Goal: Task Accomplishment & Management: Complete application form

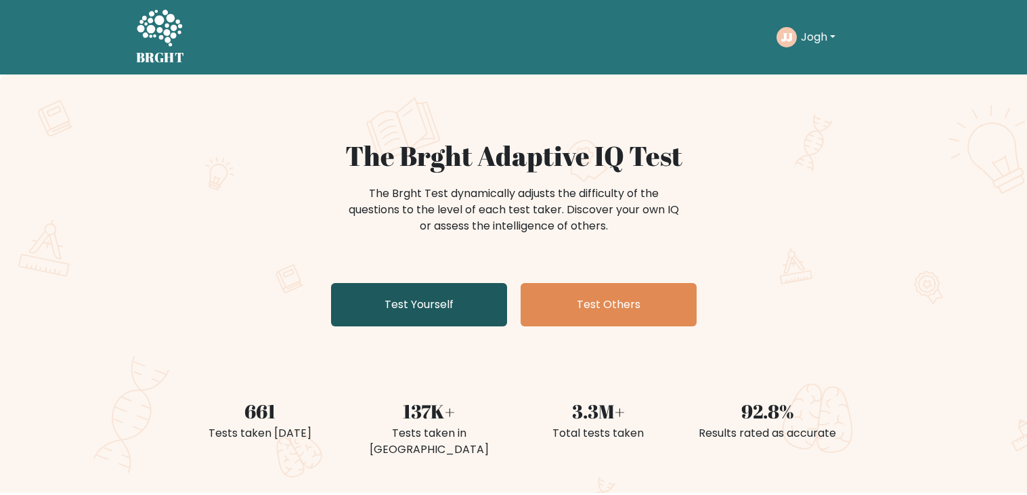
click at [407, 299] on link "Test Yourself" at bounding box center [419, 304] width 176 height 43
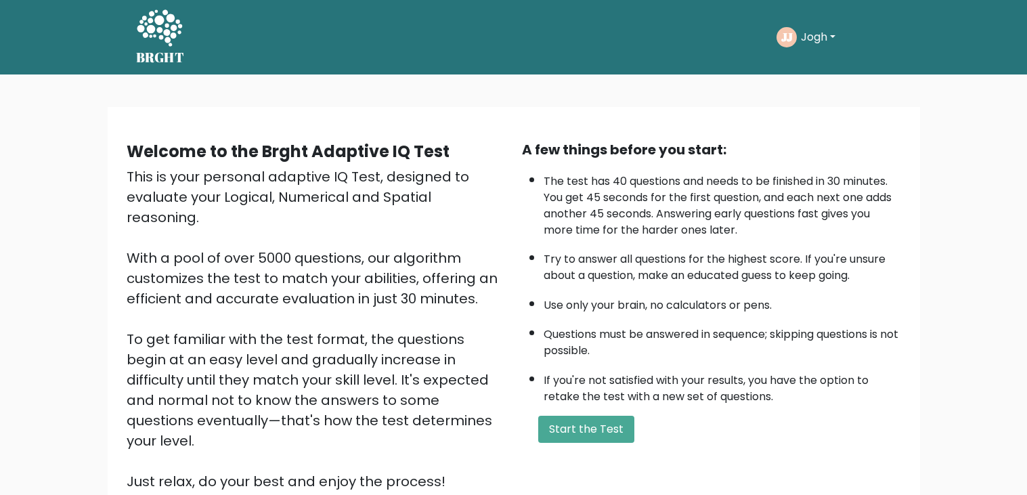
scroll to position [123, 0]
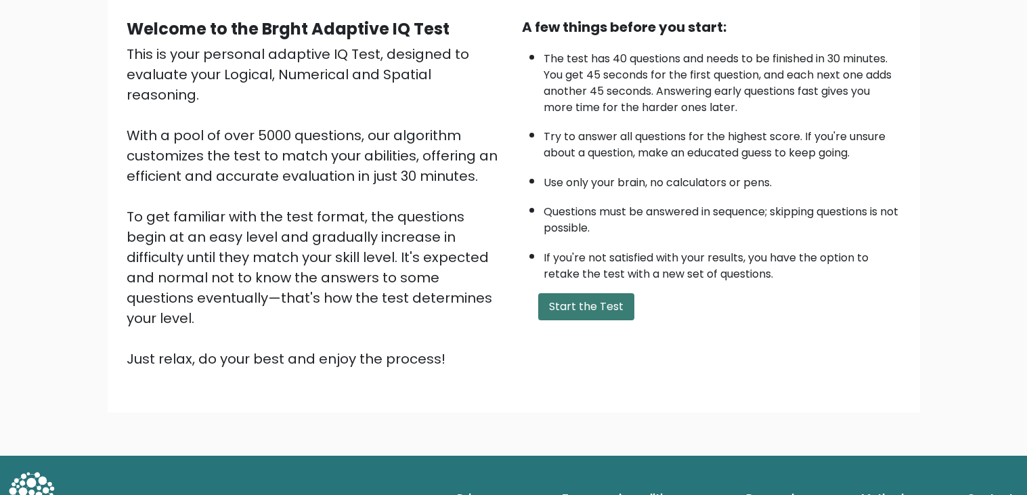
click at [582, 312] on button "Start the Test" at bounding box center [586, 306] width 96 height 27
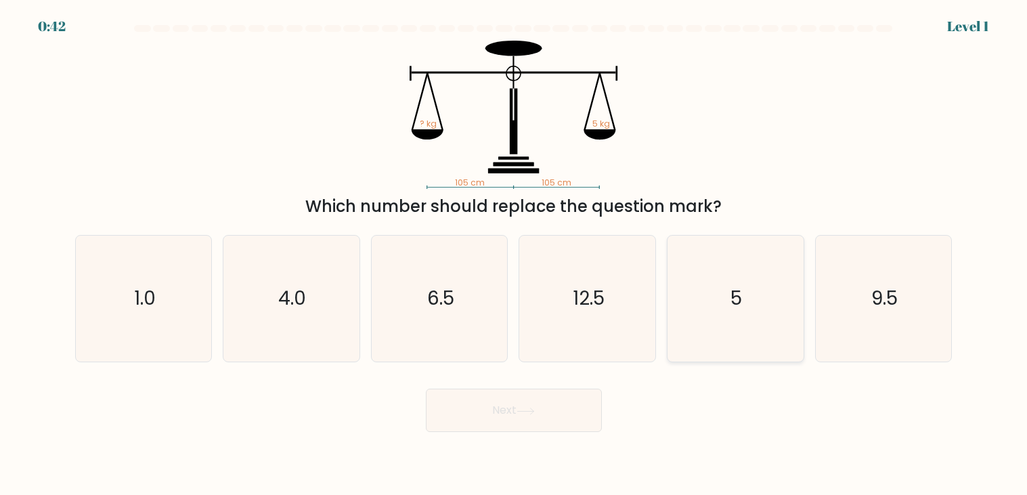
click at [742, 334] on icon "5" at bounding box center [736, 299] width 126 height 126
click at [515, 255] on input "e. 5" at bounding box center [514, 251] width 1 height 7
radio input "true"
click at [556, 411] on button "Next" at bounding box center [514, 410] width 176 height 43
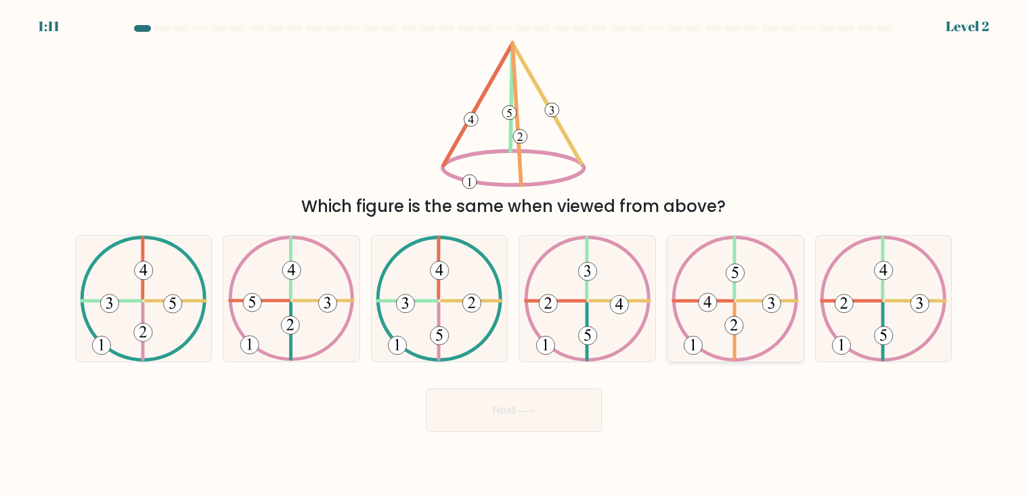
click at [775, 335] on icon at bounding box center [735, 299] width 127 height 126
click at [515, 255] on input "e." at bounding box center [514, 251] width 1 height 7
radio input "true"
click at [462, 419] on button "Next" at bounding box center [514, 410] width 176 height 43
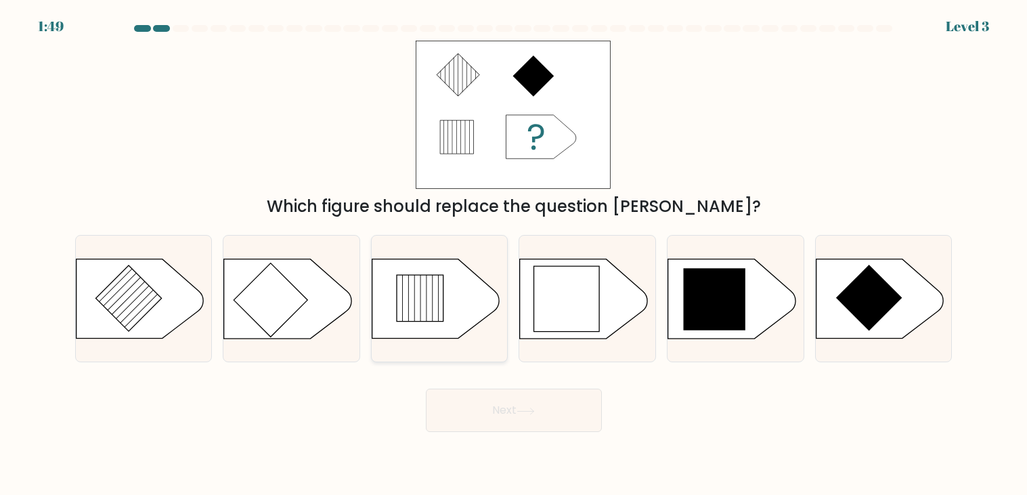
click at [451, 300] on icon at bounding box center [435, 298] width 127 height 79
click at [514, 255] on input "c." at bounding box center [514, 251] width 1 height 7
radio input "true"
click at [734, 292] on icon at bounding box center [715, 299] width 62 height 62
click at [515, 255] on input "e." at bounding box center [514, 251] width 1 height 7
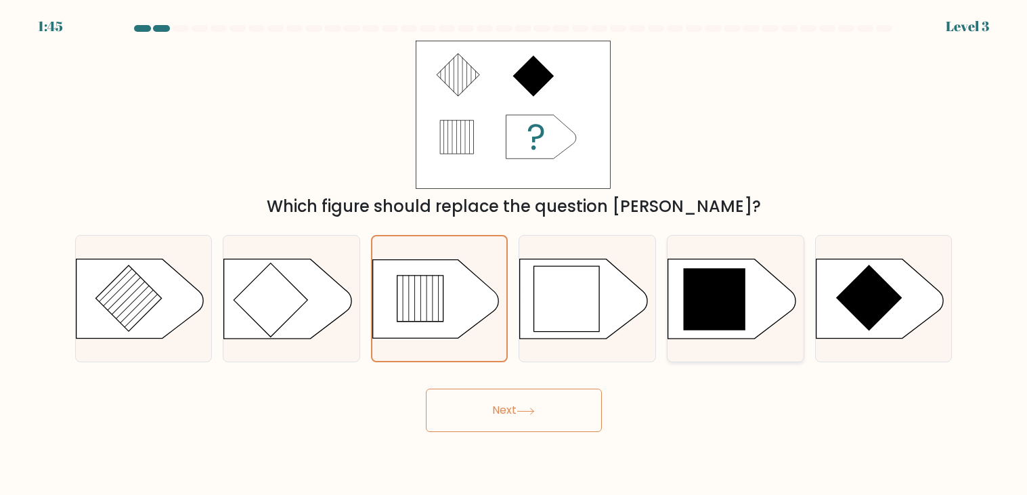
radio input "true"
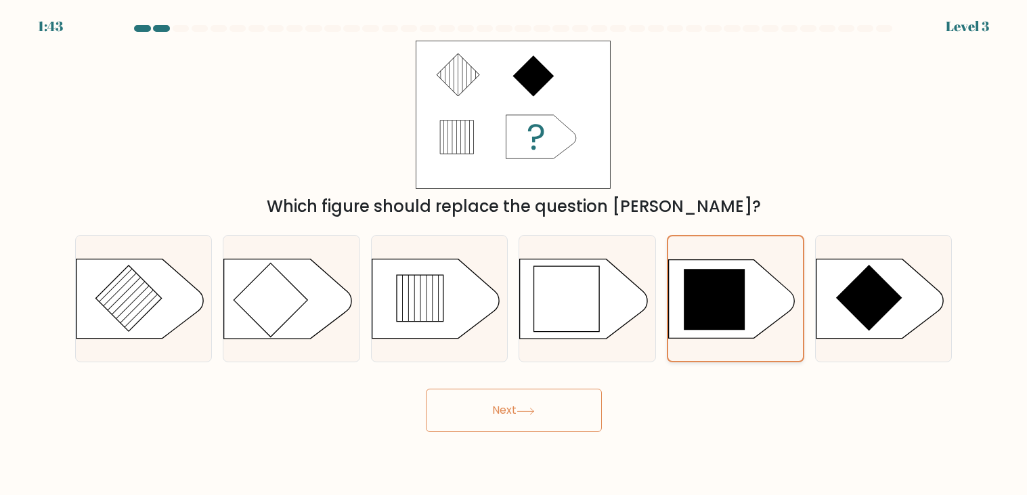
click at [734, 292] on icon at bounding box center [714, 299] width 61 height 61
click at [515, 255] on input "e." at bounding box center [514, 251] width 1 height 7
click at [580, 423] on button "Next" at bounding box center [514, 410] width 176 height 43
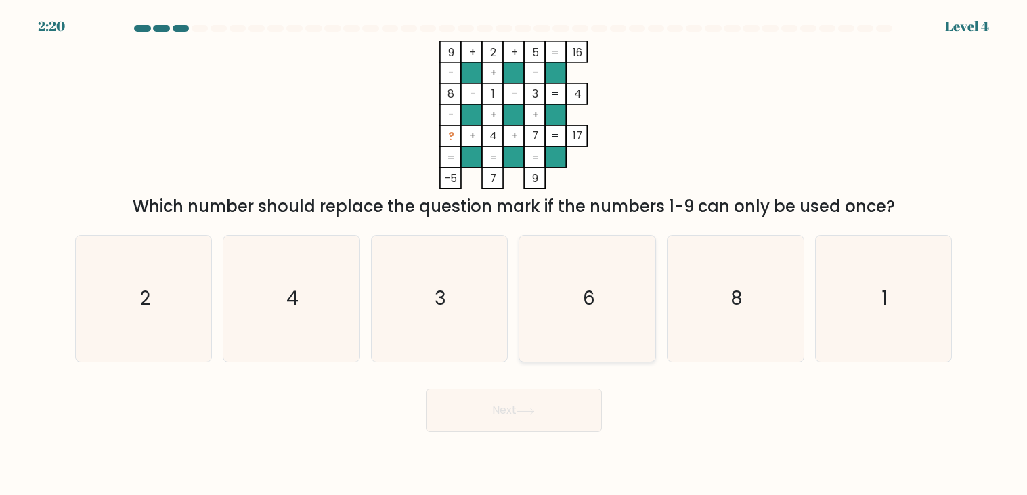
click at [591, 253] on icon "6" at bounding box center [588, 299] width 126 height 126
click at [515, 253] on input "d. 6" at bounding box center [514, 251] width 1 height 7
radio input "true"
click at [560, 415] on button "Next" at bounding box center [514, 410] width 176 height 43
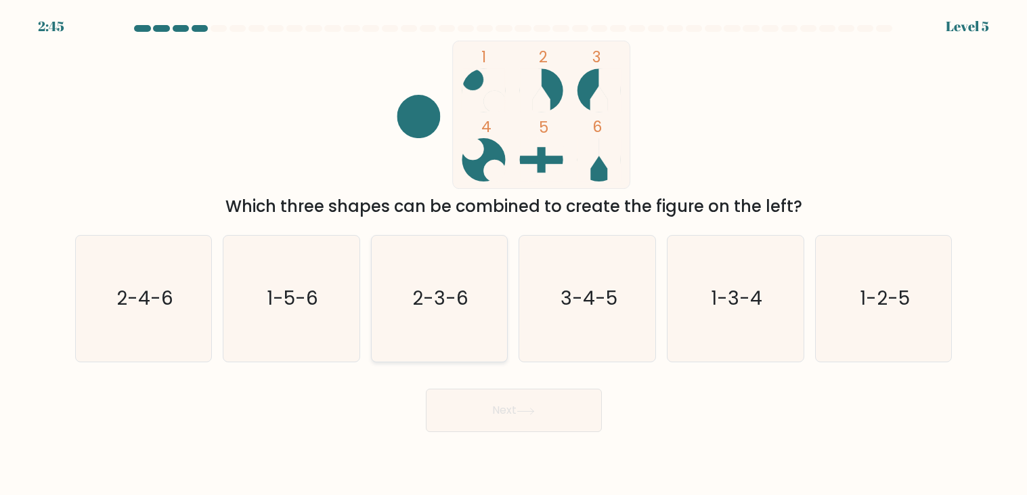
click at [447, 316] on icon "2-3-6" at bounding box center [440, 299] width 126 height 126
click at [514, 255] on input "c. 2-3-6" at bounding box center [514, 251] width 1 height 7
radio input "true"
click at [570, 421] on button "Next" at bounding box center [514, 410] width 176 height 43
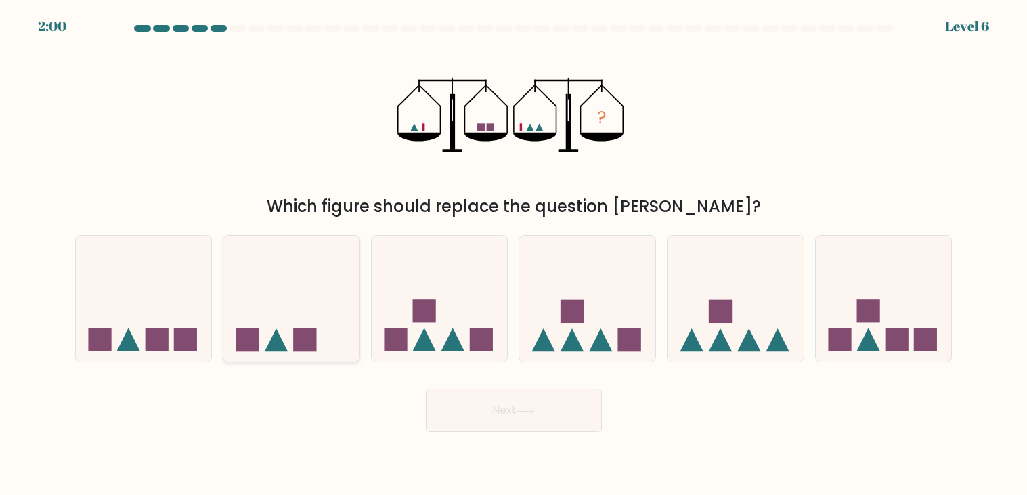
click at [297, 339] on rect at bounding box center [304, 339] width 23 height 23
click at [514, 255] on input "b." at bounding box center [514, 251] width 1 height 7
radio input "true"
click at [563, 422] on button "Next" at bounding box center [514, 410] width 176 height 43
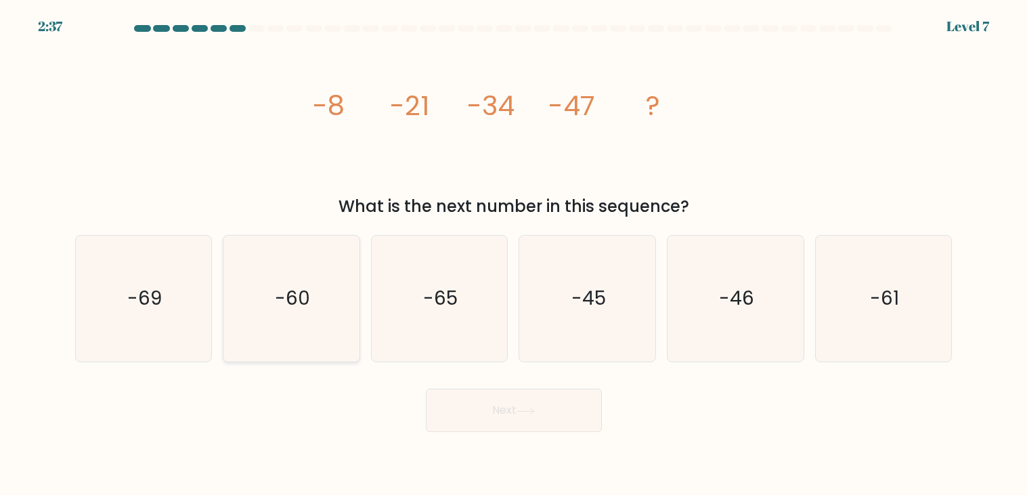
click at [305, 272] on icon "-60" at bounding box center [291, 299] width 126 height 126
click at [514, 255] on input "b. -60" at bounding box center [514, 251] width 1 height 7
radio input "true"
click at [539, 425] on button "Next" at bounding box center [514, 410] width 176 height 43
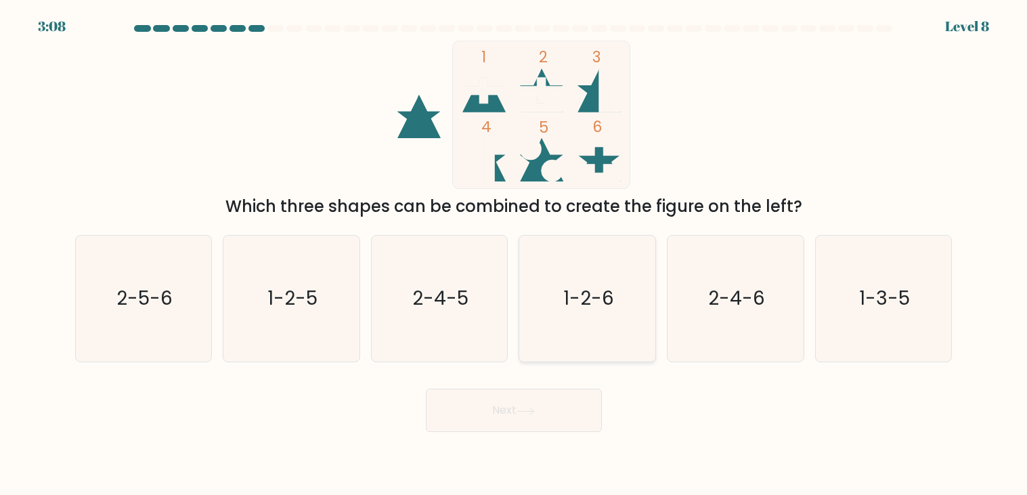
click at [617, 279] on icon "1-2-6" at bounding box center [588, 299] width 126 height 126
click at [515, 255] on input "d. 1-2-6" at bounding box center [514, 251] width 1 height 7
radio input "true"
drag, startPoint x: 600, startPoint y: 156, endPoint x: 453, endPoint y: 114, distance: 152.7
click at [453, 114] on icon "1 2 3 4 5 6" at bounding box center [514, 115] width 364 height 148
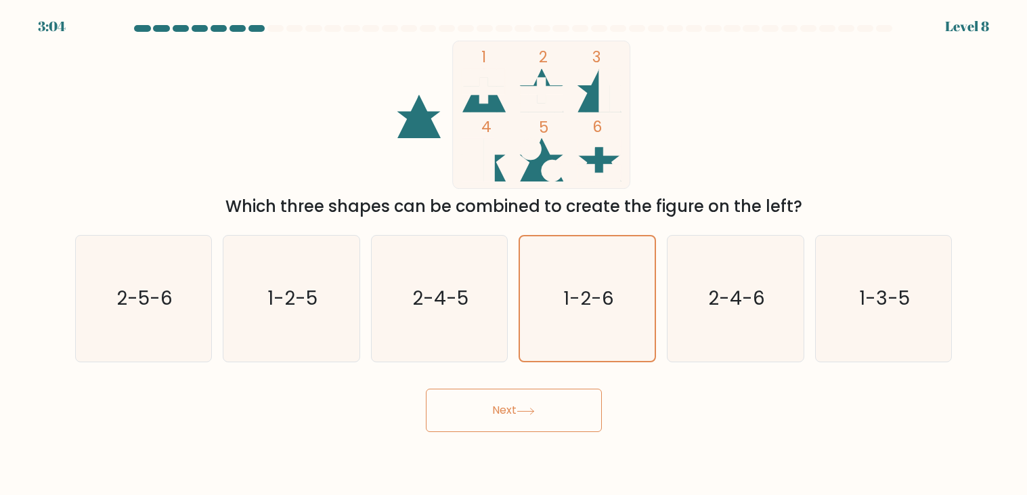
drag, startPoint x: 415, startPoint y: 117, endPoint x: 533, endPoint y: 90, distance: 120.9
click at [533, 90] on icon "1 2 3 4 5 6" at bounding box center [514, 115] width 364 height 148
click at [530, 406] on button "Next" at bounding box center [514, 410] width 176 height 43
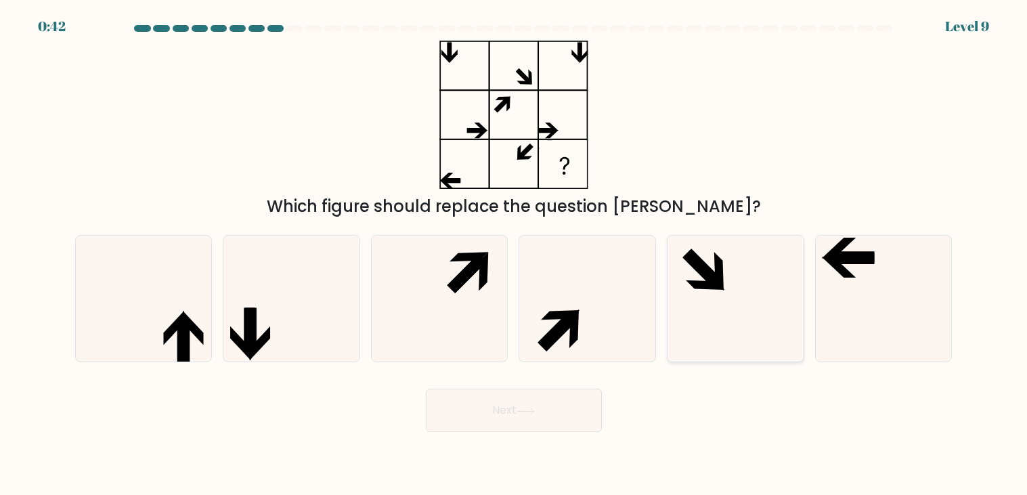
click at [667, 295] on div at bounding box center [735, 298] width 137 height 127
click at [515, 255] on input "e." at bounding box center [514, 251] width 1 height 7
radio input "true"
click at [839, 269] on icon at bounding box center [839, 267] width 34 height 21
click at [515, 255] on input "f." at bounding box center [514, 251] width 1 height 7
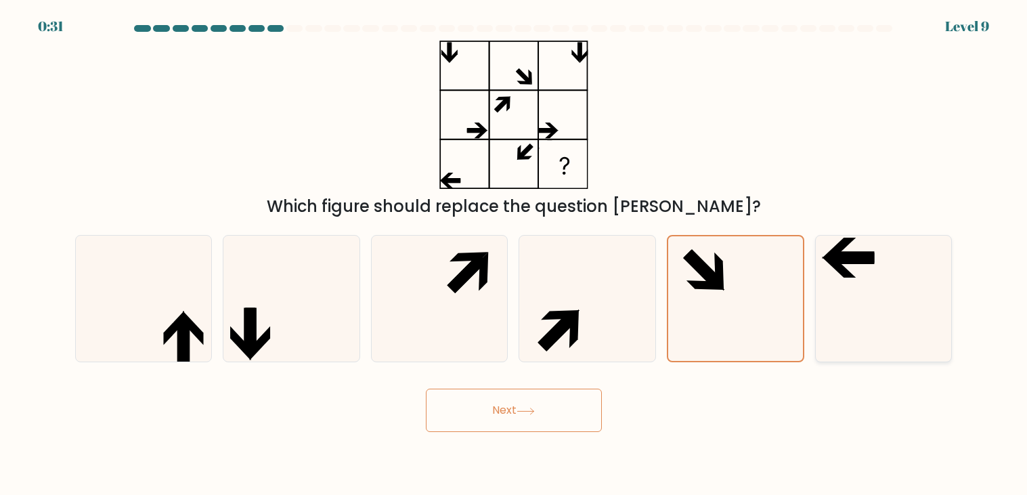
radio input "true"
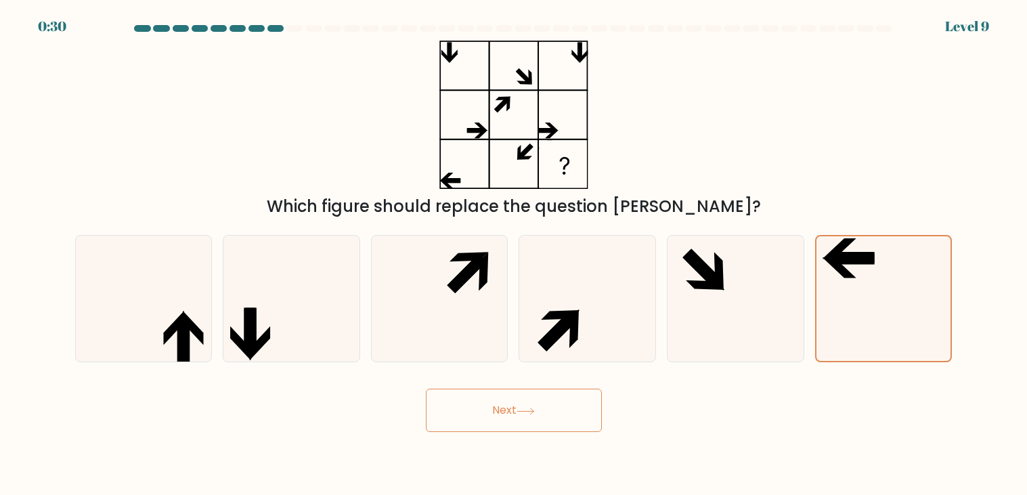
click at [513, 400] on button "Next" at bounding box center [514, 410] width 176 height 43
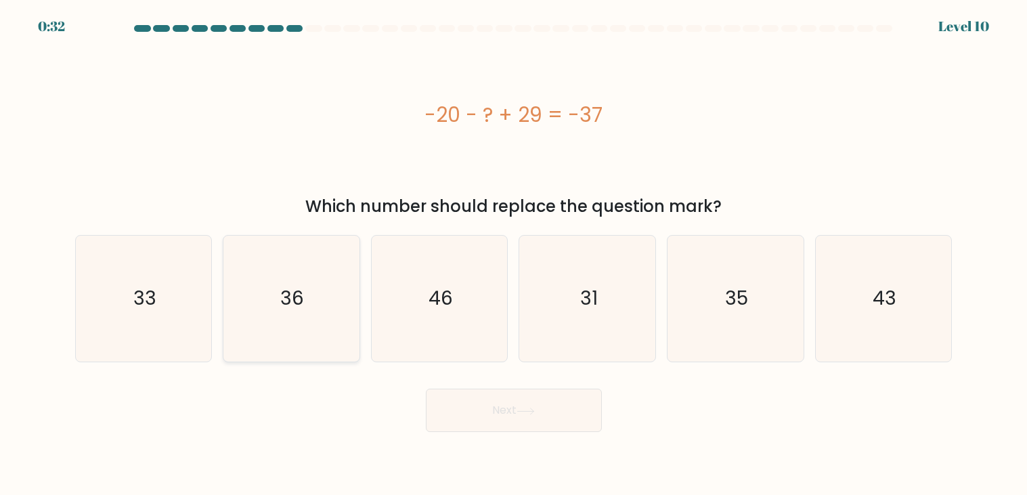
click at [304, 303] on icon "36" at bounding box center [291, 299] width 126 height 126
click at [514, 255] on input "b. 36" at bounding box center [514, 251] width 1 height 7
radio input "true"
click at [569, 400] on button "Next" at bounding box center [514, 410] width 176 height 43
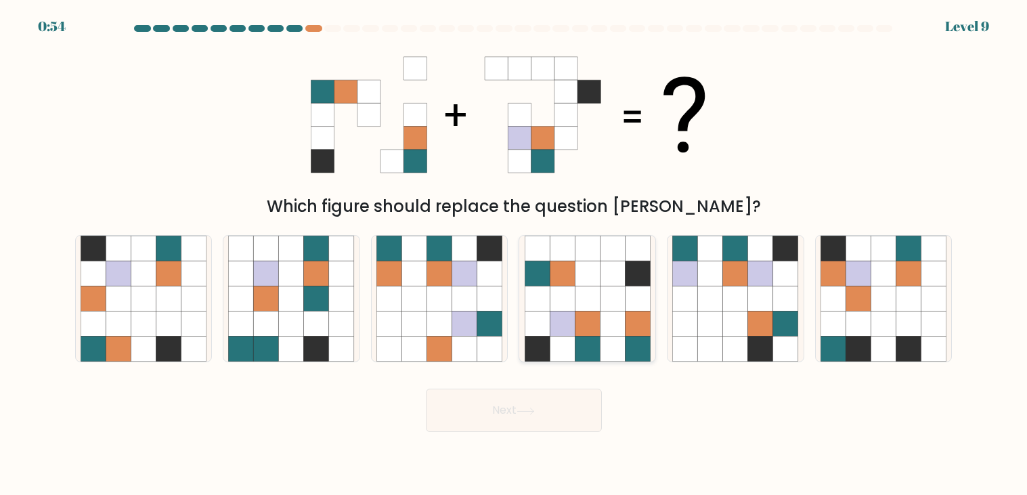
click at [601, 308] on icon at bounding box center [612, 299] width 25 height 25
click at [515, 255] on input "d." at bounding box center [514, 251] width 1 height 7
radio input "true"
drag, startPoint x: 360, startPoint y: 125, endPoint x: 503, endPoint y: 114, distance: 143.9
click at [503, 114] on 1 at bounding box center [508, 115] width 395 height 116
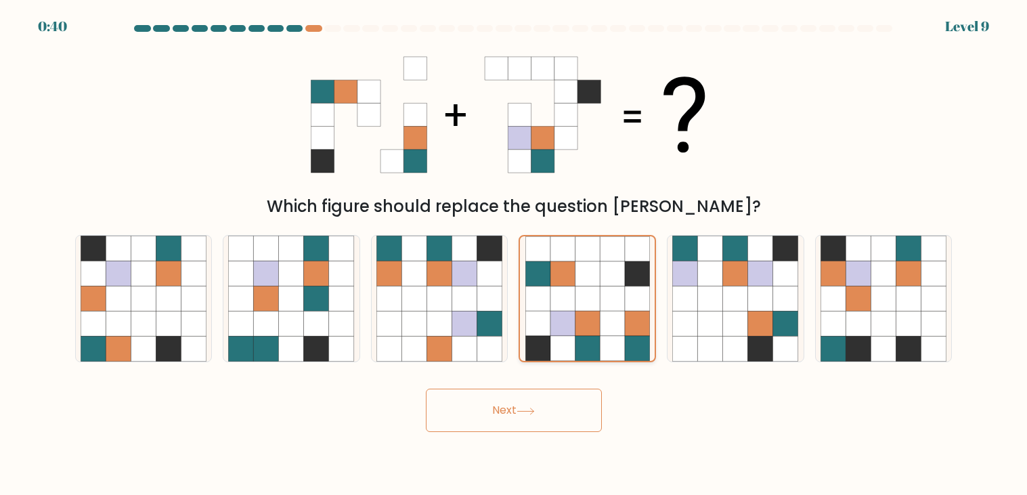
click at [601, 307] on icon at bounding box center [612, 299] width 25 height 25
click at [515, 255] on input "d." at bounding box center [514, 251] width 1 height 7
click at [554, 358] on icon at bounding box center [563, 348] width 25 height 25
click at [515, 255] on input "d." at bounding box center [514, 251] width 1 height 7
click at [529, 430] on button "Next" at bounding box center [514, 410] width 176 height 43
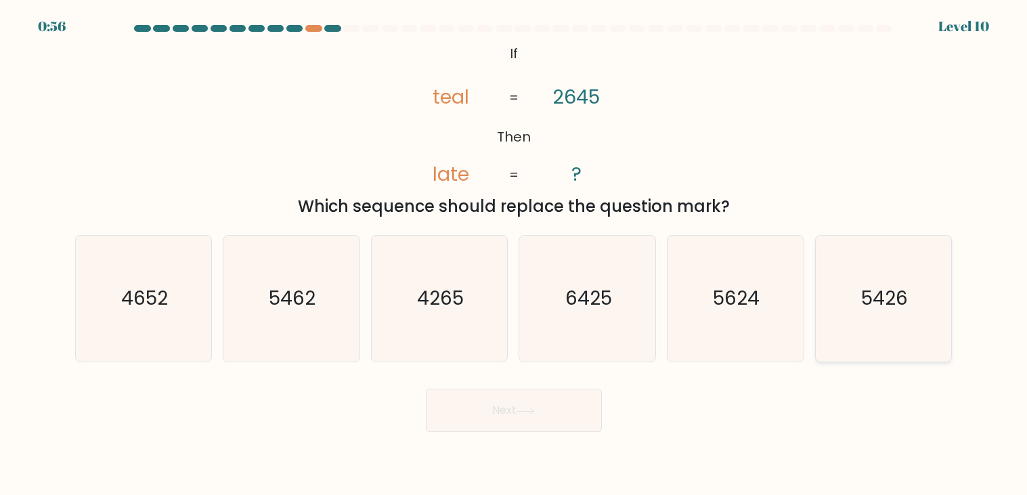
click at [856, 300] on icon "5426" at bounding box center [884, 299] width 126 height 126
click at [515, 255] on input "f. 5426" at bounding box center [514, 251] width 1 height 7
radio input "true"
click at [535, 408] on icon at bounding box center [526, 411] width 18 height 7
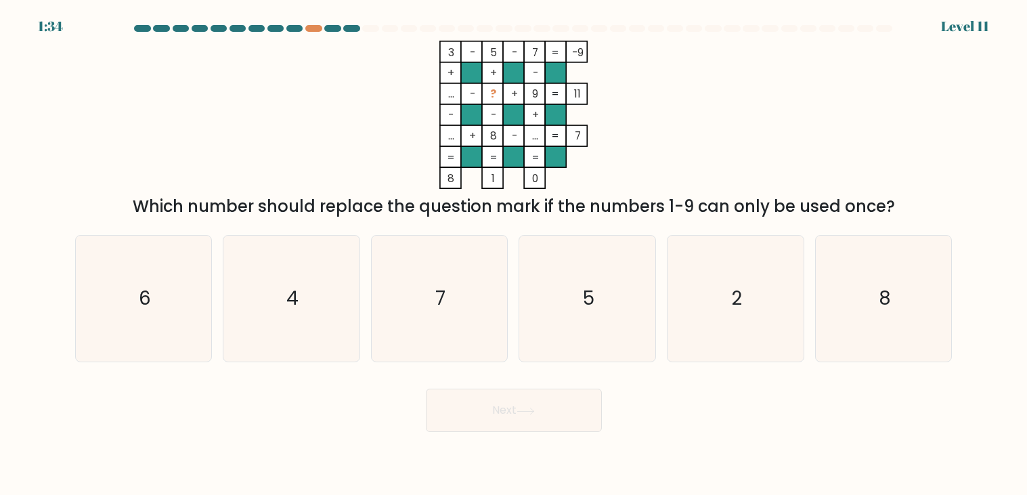
drag, startPoint x: 456, startPoint y: 95, endPoint x: 448, endPoint y: 93, distance: 7.7
click at [448, 93] on icon "3 - 5 - 7 -9 + + - ... - ? + 9 11 - - + ... + 8 - ... = 7 = = = = 8 1 0 =" at bounding box center [514, 115] width 406 height 148
click at [424, 85] on icon "3 - 5 - 7 -9 + + - ... - ? + 9 11 - - + ... + 8 - ... = 7 = = = = 8 1 0 =" at bounding box center [514, 115] width 406 height 148
click at [297, 284] on icon "4" at bounding box center [291, 299] width 126 height 126
click at [514, 255] on input "b. 4" at bounding box center [514, 251] width 1 height 7
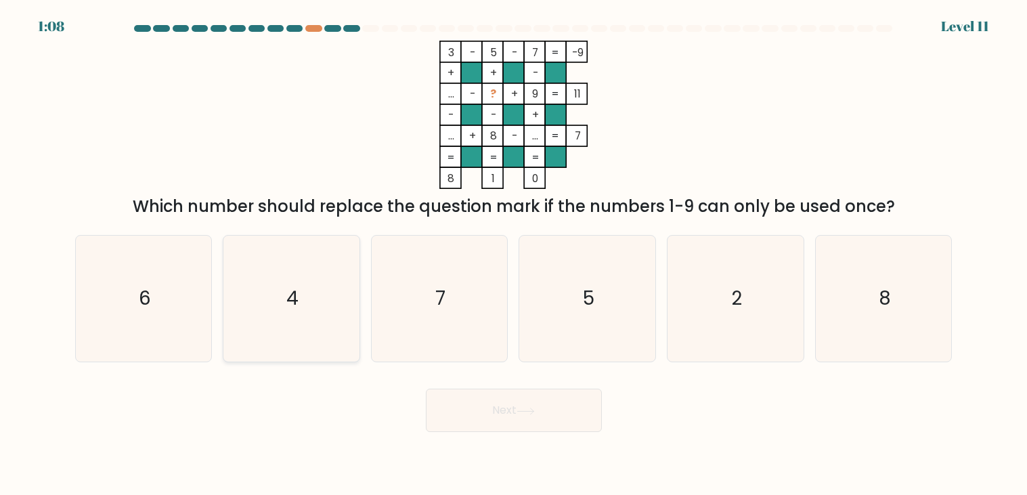
radio input "true"
click at [478, 401] on button "Next" at bounding box center [514, 410] width 176 height 43
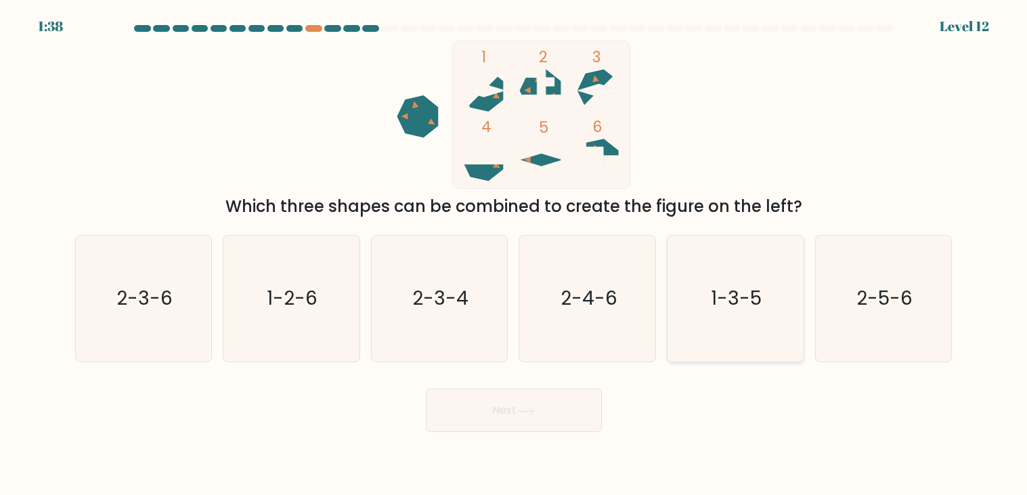
click at [741, 292] on text "1-3-5" at bounding box center [737, 299] width 51 height 26
click at [515, 255] on input "e. 1-3-5" at bounding box center [514, 251] width 1 height 7
radio input "true"
click at [547, 407] on button "Next" at bounding box center [514, 410] width 176 height 43
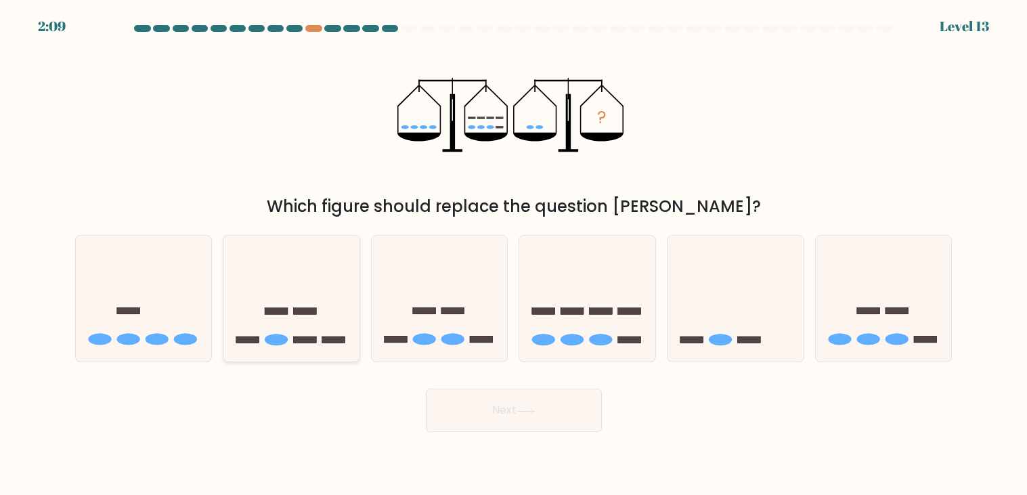
click at [276, 307] on icon at bounding box center [292, 298] width 136 height 112
click at [514, 255] on input "b." at bounding box center [514, 251] width 1 height 7
radio input "true"
click at [500, 420] on button "Next" at bounding box center [514, 410] width 176 height 43
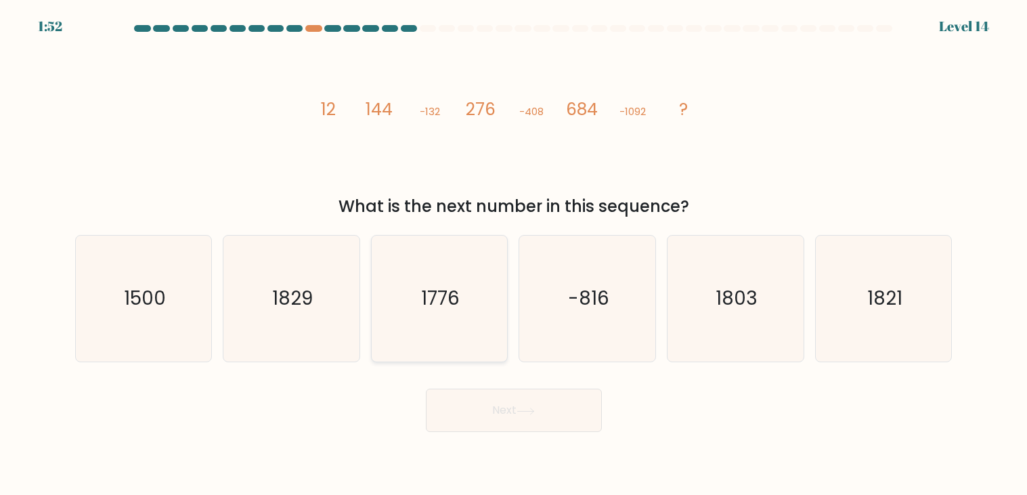
click at [449, 276] on icon "1776" at bounding box center [440, 299] width 126 height 126
click at [514, 255] on input "c. 1776" at bounding box center [514, 251] width 1 height 7
radio input "true"
click at [553, 402] on button "Next" at bounding box center [514, 410] width 176 height 43
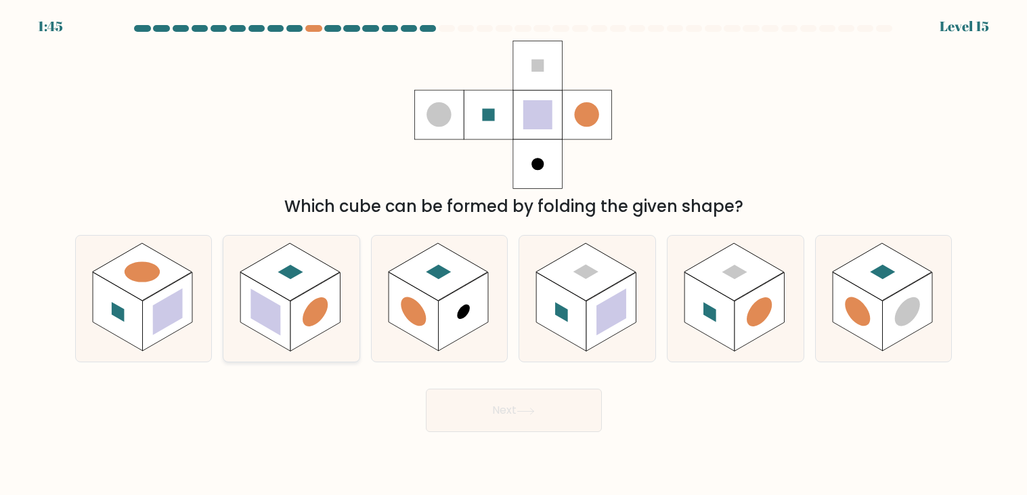
click at [324, 294] on rect at bounding box center [316, 312] width 50 height 79
click at [514, 255] on input "b." at bounding box center [514, 251] width 1 height 7
radio input "true"
click at [623, 303] on rect at bounding box center [612, 312] width 30 height 47
click at [515, 255] on input "d." at bounding box center [514, 251] width 1 height 7
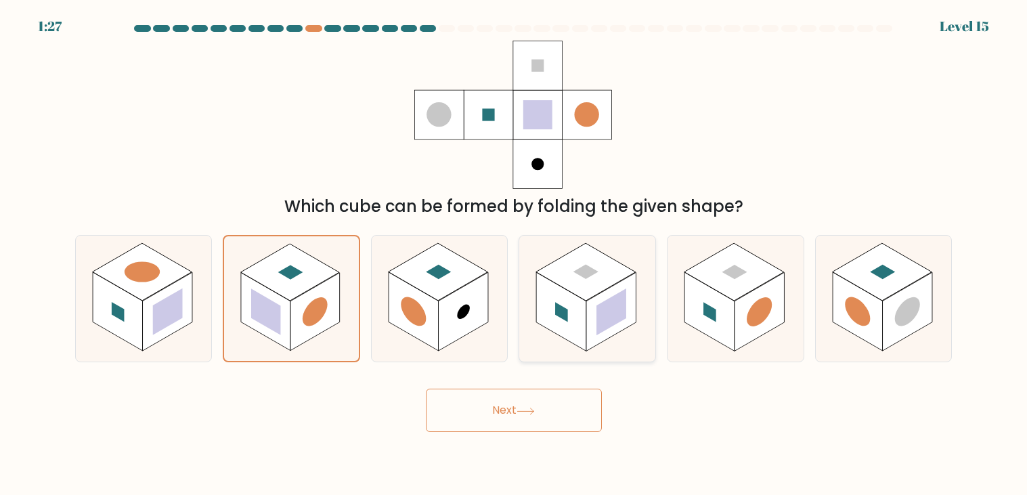
radio input "true"
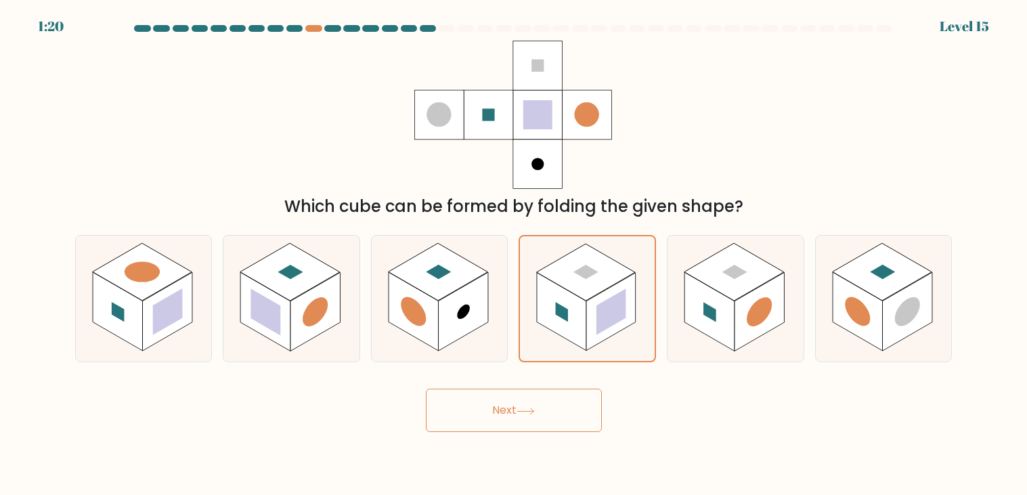
click at [556, 411] on button "Next" at bounding box center [514, 410] width 176 height 43
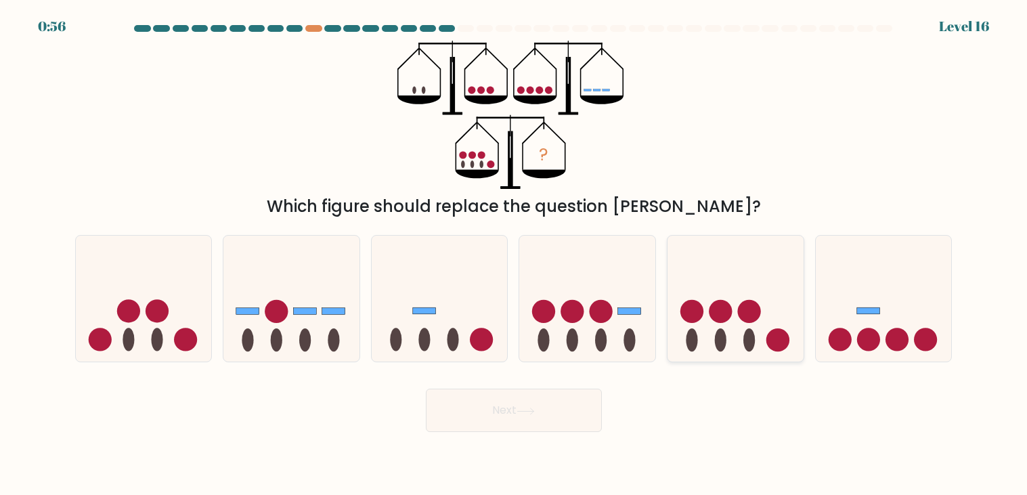
click at [777, 342] on circle at bounding box center [778, 339] width 23 height 23
click at [515, 255] on input "e." at bounding box center [514, 251] width 1 height 7
radio input "true"
click at [545, 415] on button "Next" at bounding box center [514, 410] width 176 height 43
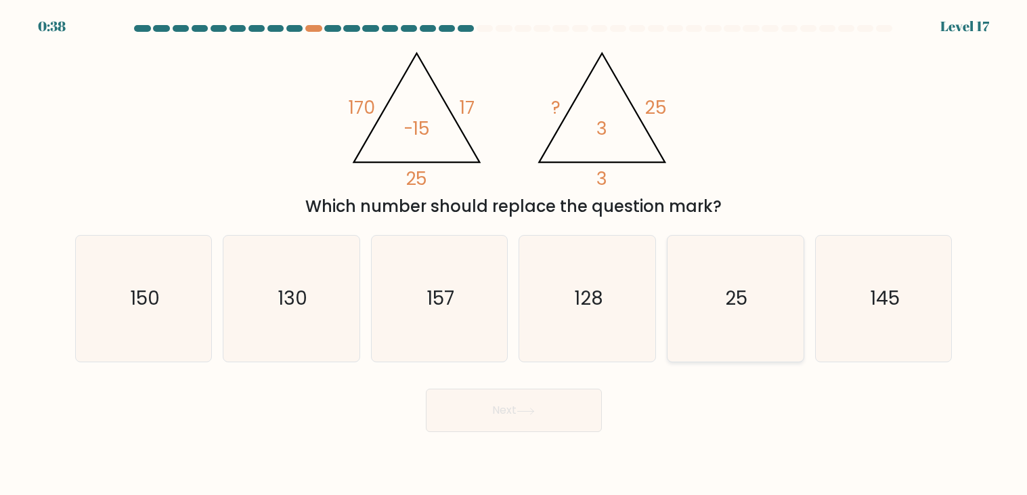
click at [716, 274] on icon "25" at bounding box center [736, 299] width 126 height 126
click at [515, 255] on input "e. 25" at bounding box center [514, 251] width 1 height 7
radio input "true"
click at [473, 431] on button "Next" at bounding box center [514, 410] width 176 height 43
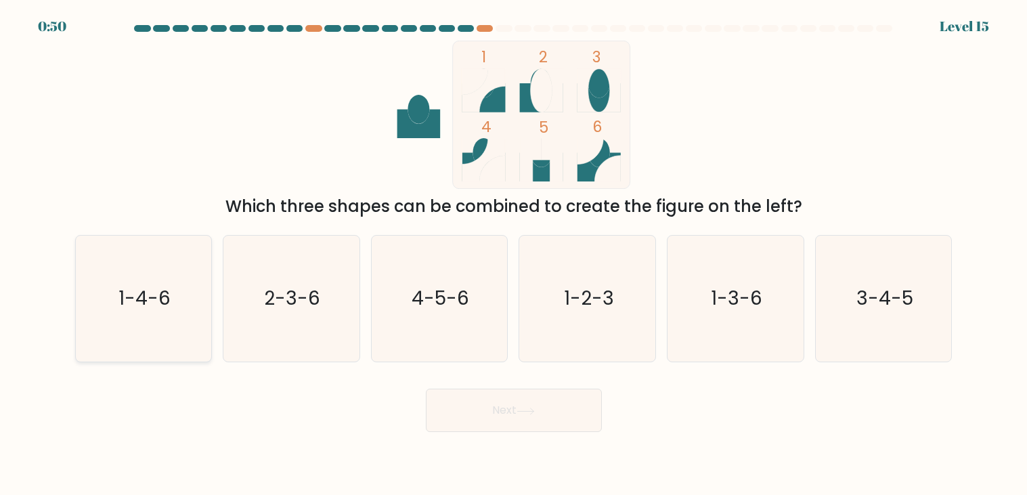
click at [105, 301] on icon "1-4-6" at bounding box center [144, 299] width 126 height 126
click at [514, 255] on input "a. 1-4-6" at bounding box center [514, 251] width 1 height 7
radio input "true"
click at [465, 408] on button "Next" at bounding box center [514, 410] width 176 height 43
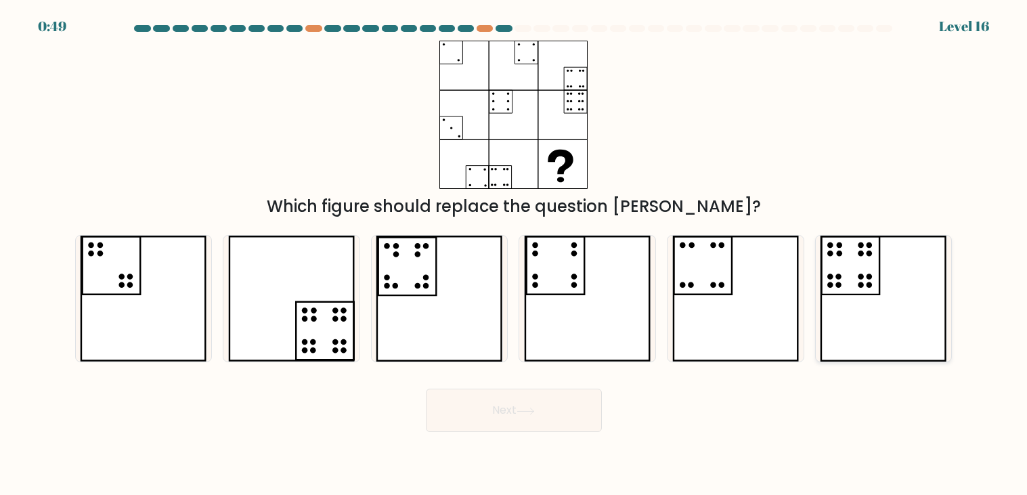
click at [860, 307] on icon at bounding box center [883, 299] width 127 height 126
click at [515, 255] on input "f." at bounding box center [514, 251] width 1 height 7
radio input "true"
click at [484, 413] on button "Next" at bounding box center [514, 410] width 176 height 43
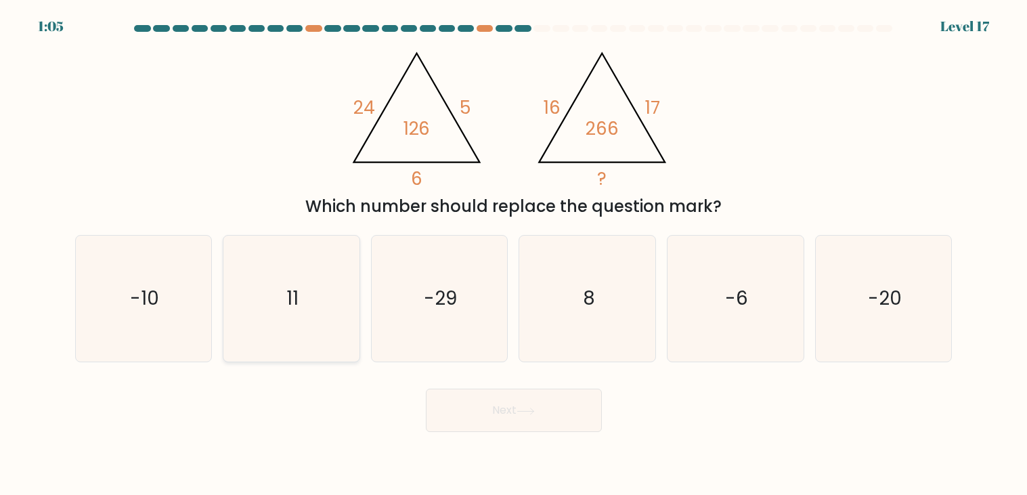
click at [276, 305] on icon "11" at bounding box center [291, 299] width 126 height 126
click at [514, 255] on input "b. 11" at bounding box center [514, 251] width 1 height 7
radio input "true"
click at [593, 335] on icon "8" at bounding box center [588, 299] width 126 height 126
click at [515, 255] on input "d. 8" at bounding box center [514, 251] width 1 height 7
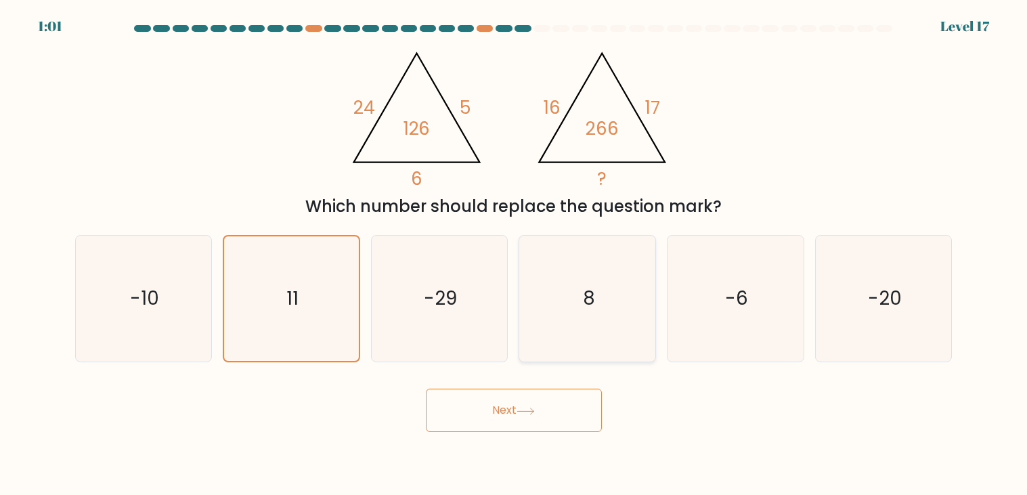
radio input "true"
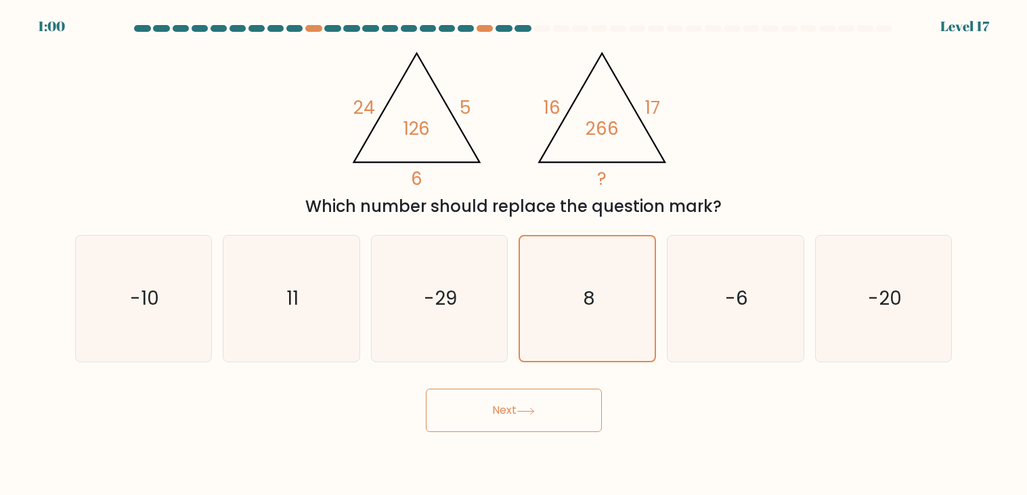
click at [553, 403] on button "Next" at bounding box center [514, 410] width 176 height 43
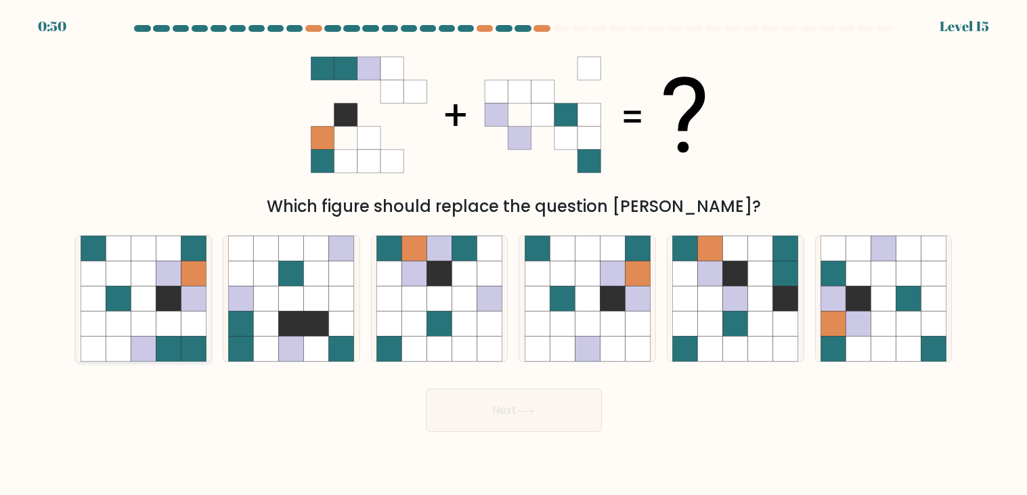
click at [163, 289] on icon at bounding box center [168, 299] width 25 height 25
click at [514, 255] on input "a." at bounding box center [514, 251] width 1 height 7
radio input "true"
click at [426, 389] on button "Next" at bounding box center [514, 410] width 176 height 43
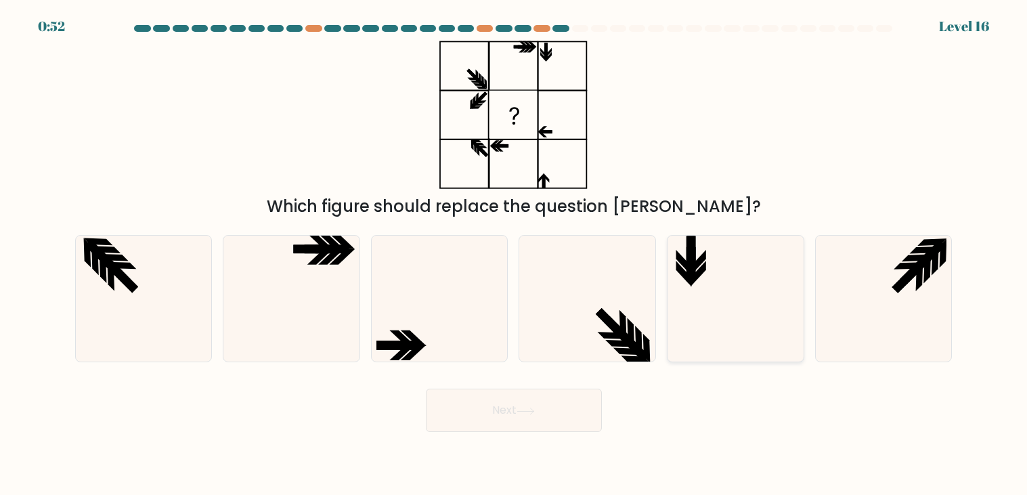
click at [794, 299] on icon at bounding box center [736, 299] width 126 height 126
click at [515, 255] on input "e." at bounding box center [514, 251] width 1 height 7
radio input "true"
click at [567, 410] on button "Next" at bounding box center [514, 410] width 176 height 43
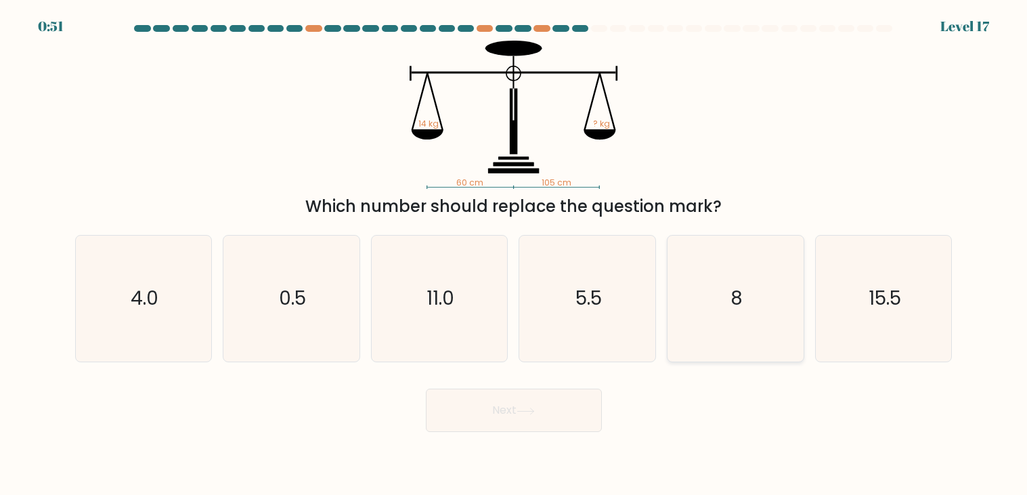
click at [715, 329] on icon "8" at bounding box center [736, 299] width 126 height 126
click at [515, 255] on input "e. 8" at bounding box center [514, 251] width 1 height 7
radio input "true"
click at [515, 417] on button "Next" at bounding box center [514, 410] width 176 height 43
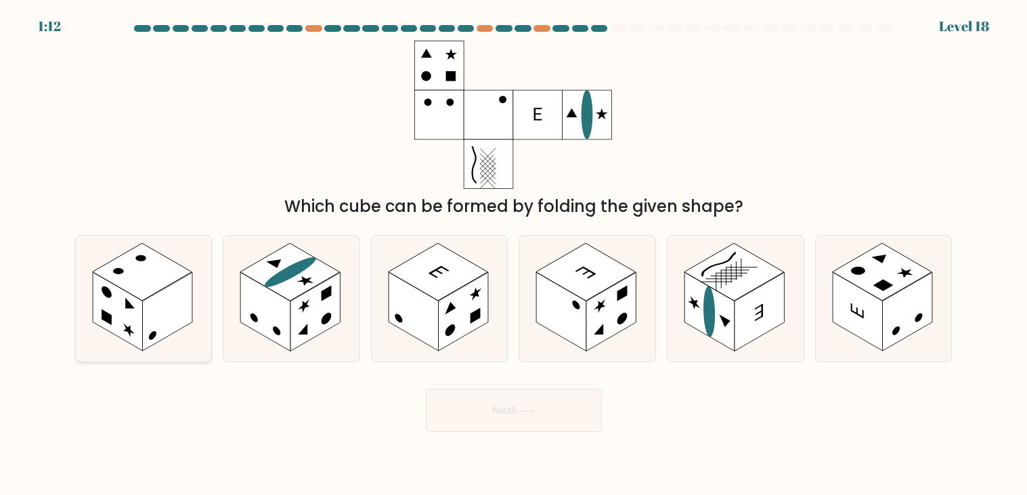
click at [199, 304] on icon at bounding box center [144, 299] width 136 height 126
click at [514, 255] on input "a." at bounding box center [514, 251] width 1 height 7
radio input "true"
click at [426, 389] on button "Next" at bounding box center [514, 410] width 176 height 43
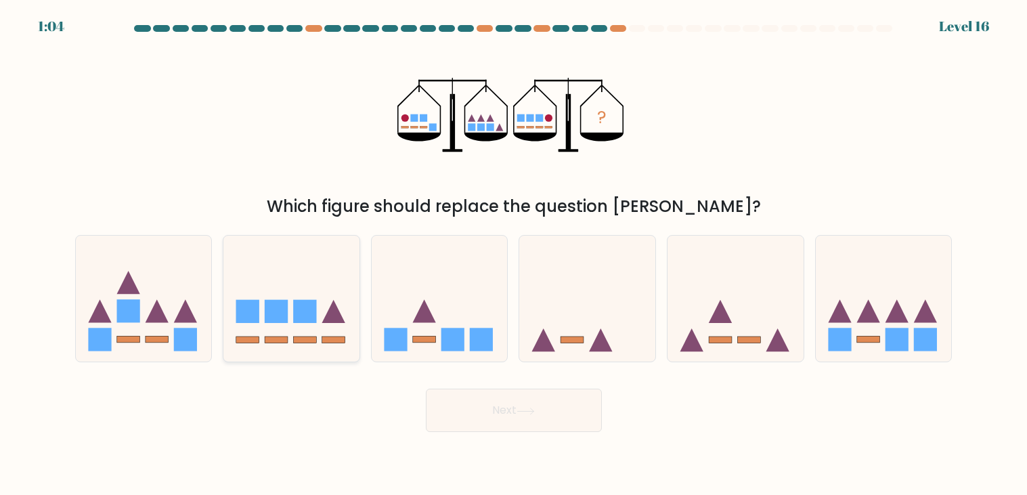
click at [296, 314] on rect at bounding box center [304, 311] width 23 height 23
click at [514, 255] on input "b." at bounding box center [514, 251] width 1 height 7
radio input "true"
click at [511, 399] on button "Next" at bounding box center [514, 410] width 176 height 43
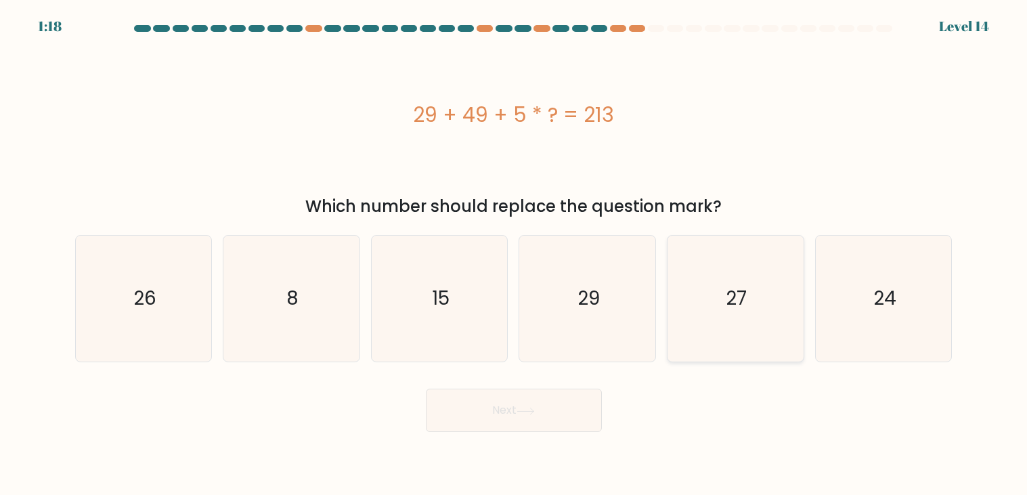
click at [717, 314] on icon "27" at bounding box center [736, 299] width 126 height 126
click at [515, 255] on input "e. 27" at bounding box center [514, 251] width 1 height 7
radio input "true"
click at [547, 427] on button "Next" at bounding box center [514, 410] width 176 height 43
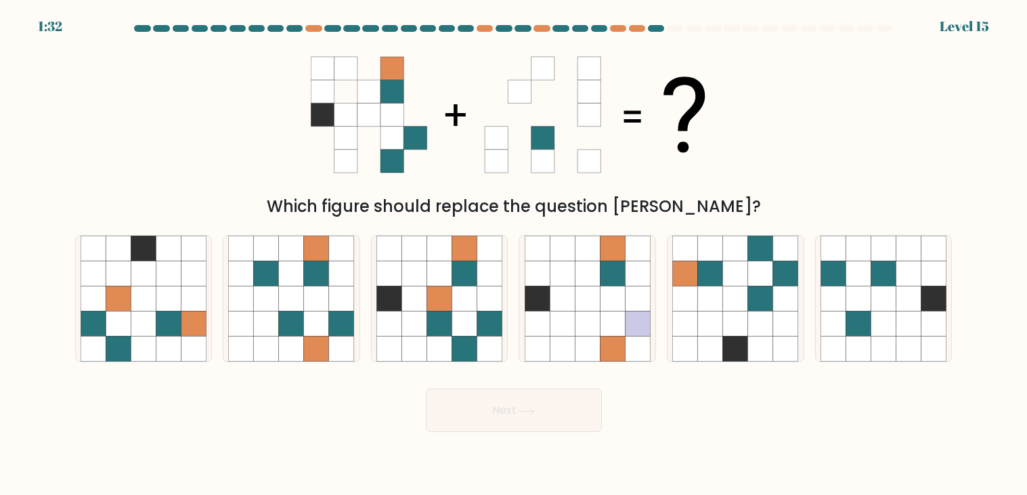
click at [116, 391] on div "Next" at bounding box center [514, 406] width 894 height 54
click at [472, 332] on icon at bounding box center [464, 324] width 25 height 25
click at [514, 255] on input "c." at bounding box center [514, 251] width 1 height 7
radio input "true"
click at [721, 321] on icon at bounding box center [710, 324] width 25 height 25
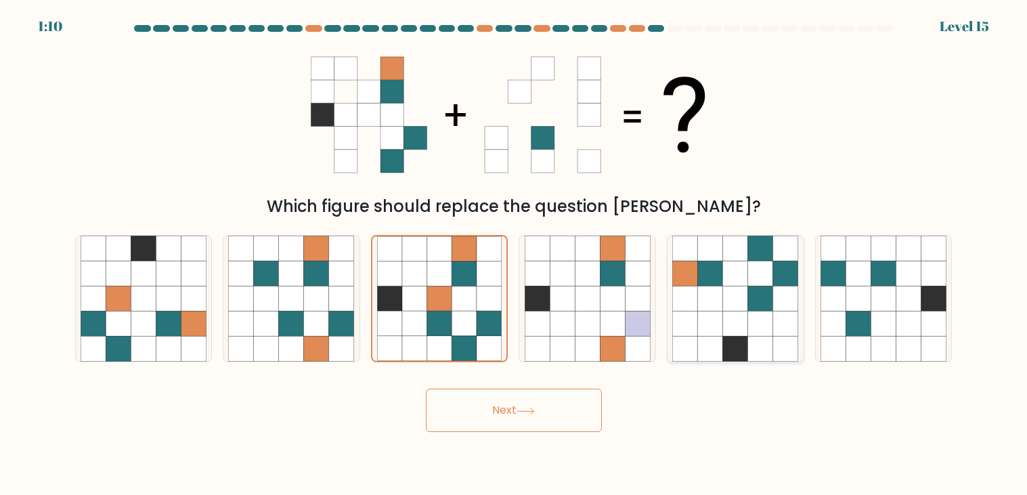
click at [515, 255] on input "e." at bounding box center [514, 251] width 1 height 7
radio input "true"
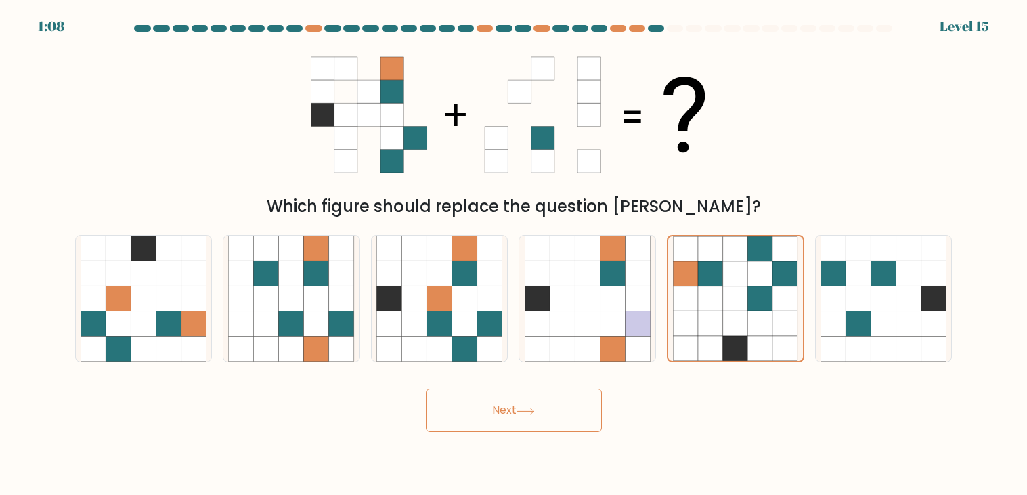
click at [564, 411] on button "Next" at bounding box center [514, 410] width 176 height 43
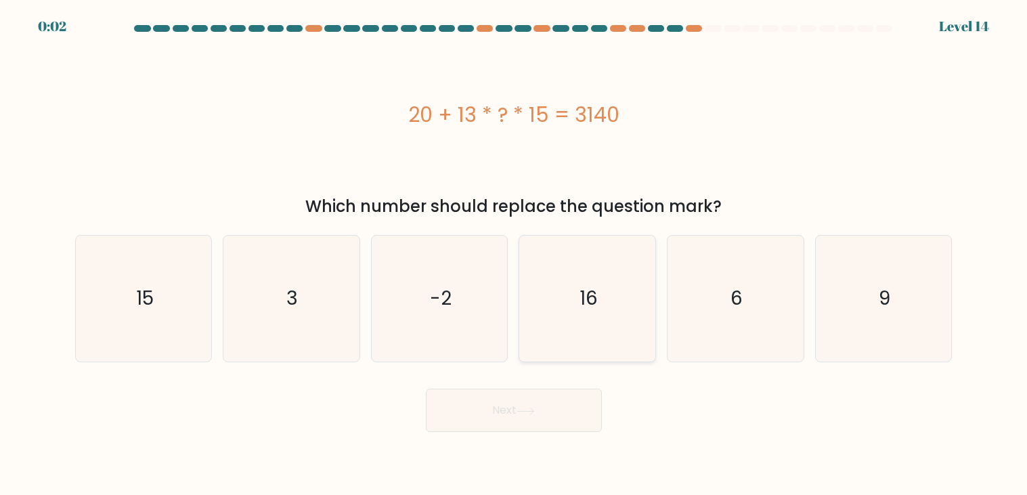
click at [566, 324] on icon "16" at bounding box center [588, 299] width 126 height 126
click at [515, 255] on input "d. 16" at bounding box center [514, 251] width 1 height 7
radio input "true"
click at [573, 408] on button "Next" at bounding box center [514, 410] width 176 height 43
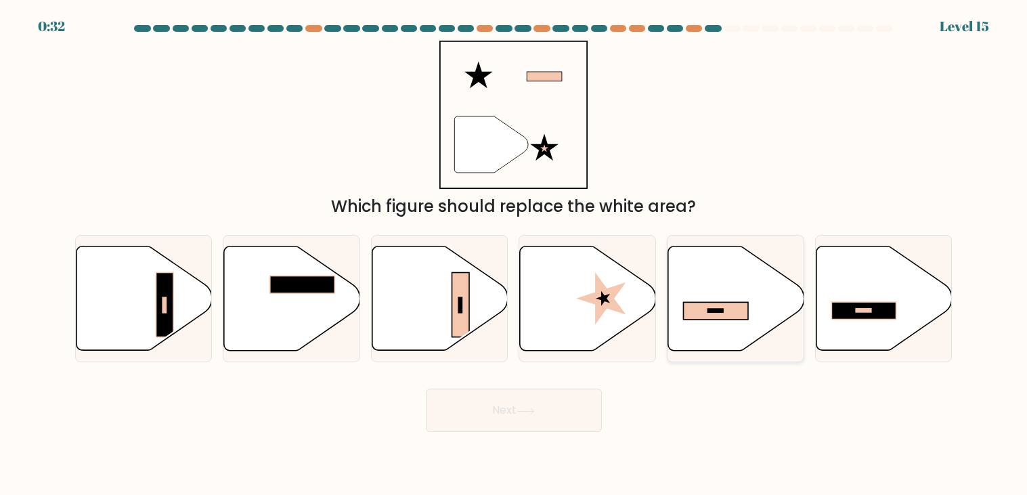
click at [731, 322] on icon at bounding box center [737, 299] width 136 height 104
click at [515, 255] on input "e." at bounding box center [514, 251] width 1 height 7
radio input "true"
click at [549, 405] on button "Next" at bounding box center [514, 410] width 176 height 43
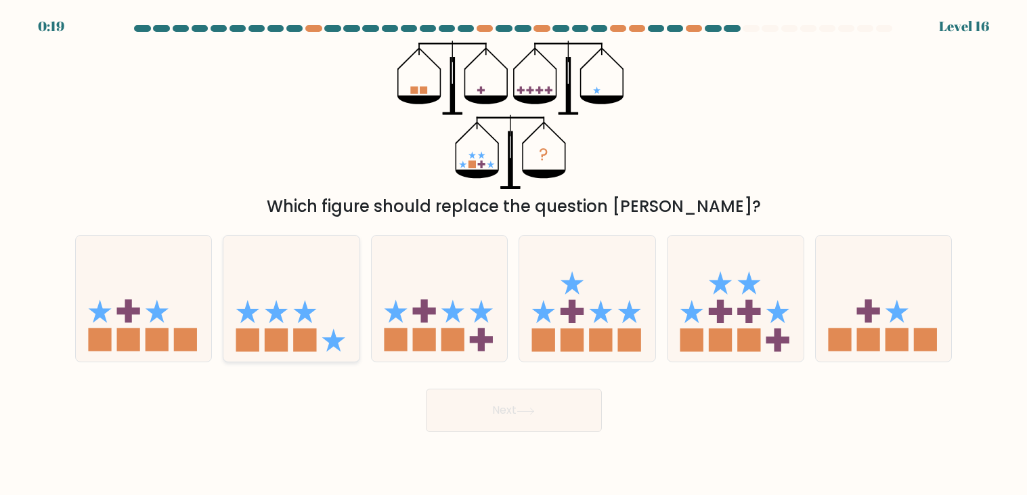
click at [234, 334] on icon at bounding box center [292, 298] width 136 height 112
click at [514, 255] on input "b." at bounding box center [514, 251] width 1 height 7
radio input "true"
click at [192, 333] on rect at bounding box center [185, 339] width 23 height 23
click at [514, 255] on input "a." at bounding box center [514, 251] width 1 height 7
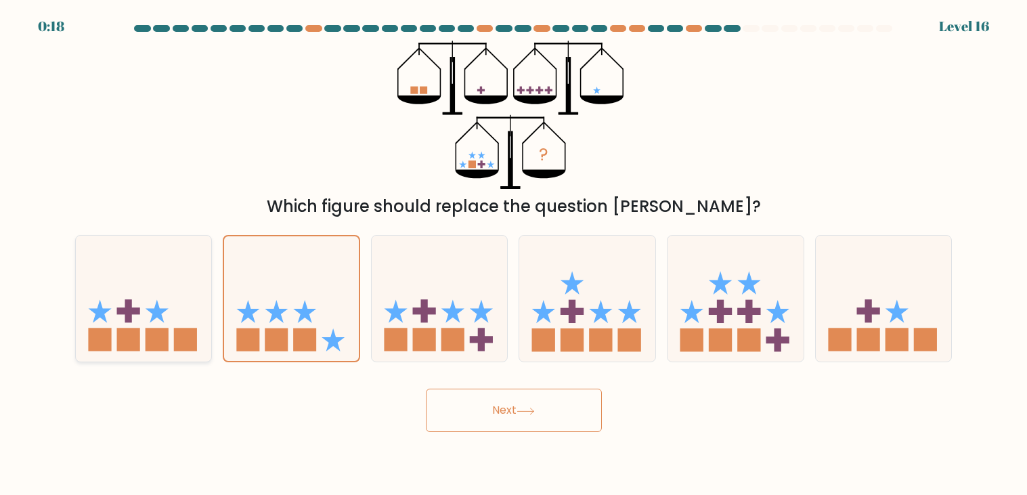
radio input "true"
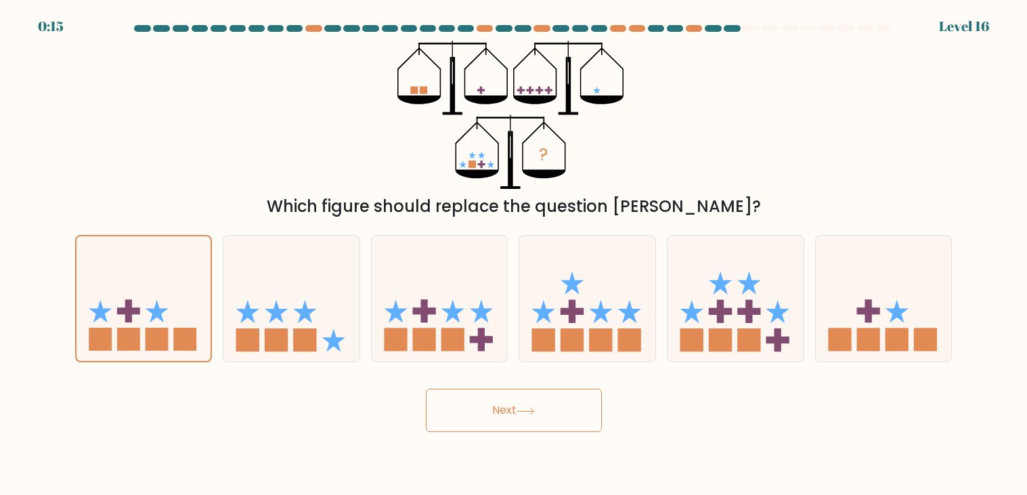
click at [517, 408] on button "Next" at bounding box center [514, 410] width 176 height 43
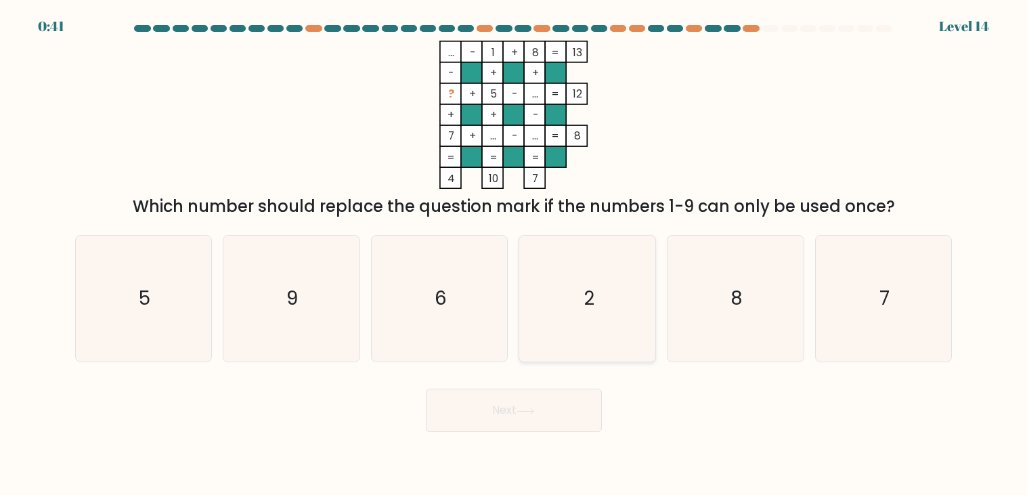
click at [561, 257] on icon "2" at bounding box center [588, 299] width 126 height 126
click at [515, 255] on input "d. 2" at bounding box center [514, 251] width 1 height 7
radio input "true"
click at [797, 274] on icon "8" at bounding box center [736, 299] width 126 height 126
click at [515, 255] on input "e. 8" at bounding box center [514, 251] width 1 height 7
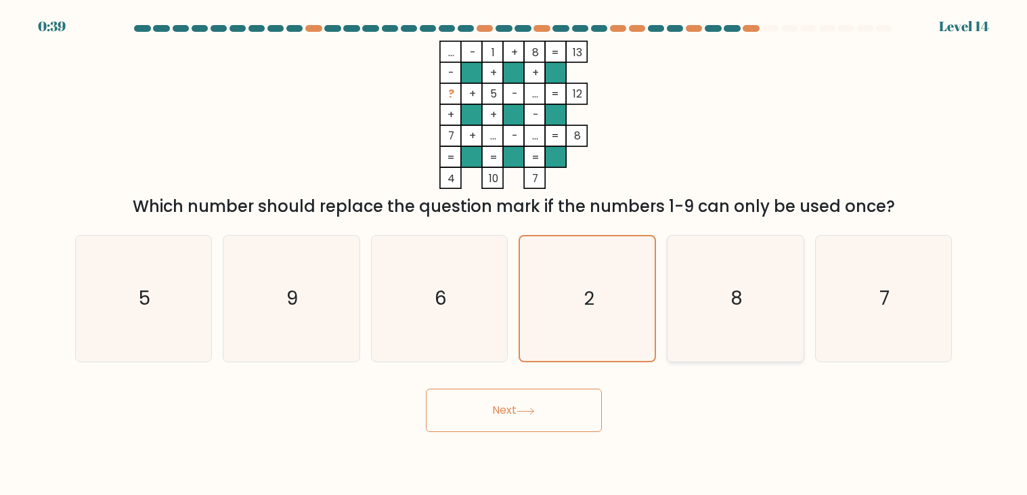
radio input "true"
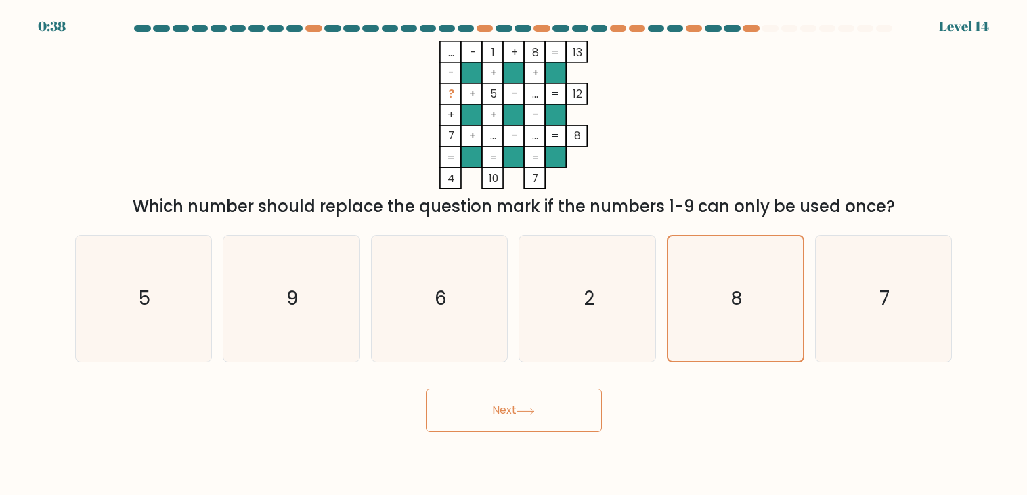
click at [494, 408] on button "Next" at bounding box center [514, 410] width 176 height 43
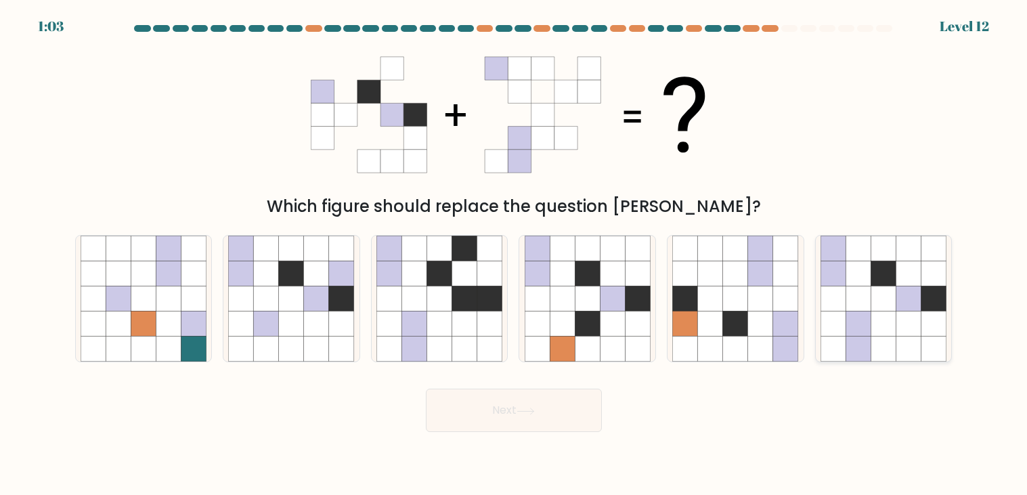
click at [925, 295] on icon at bounding box center [934, 299] width 25 height 25
click at [515, 255] on input "f." at bounding box center [514, 251] width 1 height 7
radio input "true"
click at [486, 401] on button "Next" at bounding box center [514, 410] width 176 height 43
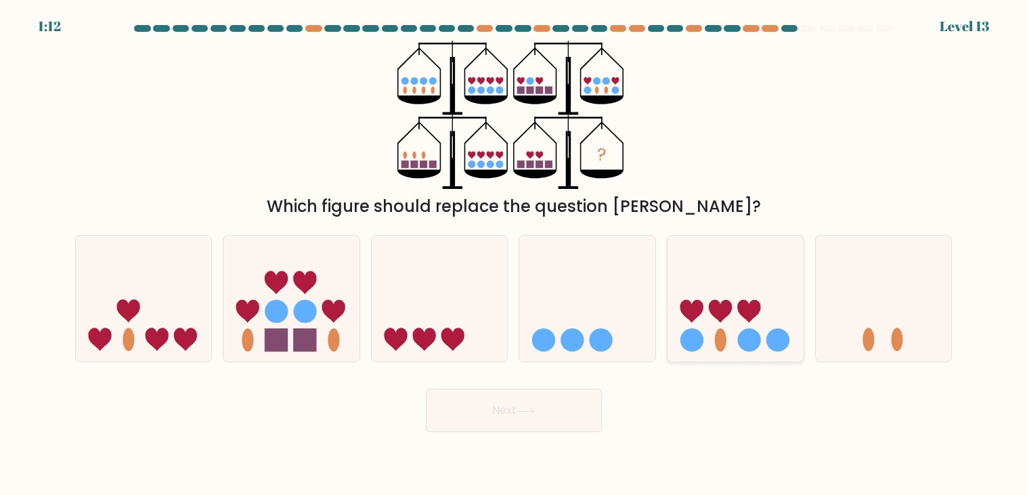
click at [710, 341] on icon at bounding box center [736, 298] width 136 height 112
click at [515, 255] on input "e." at bounding box center [514, 251] width 1 height 7
radio input "true"
click at [557, 400] on button "Next" at bounding box center [514, 410] width 176 height 43
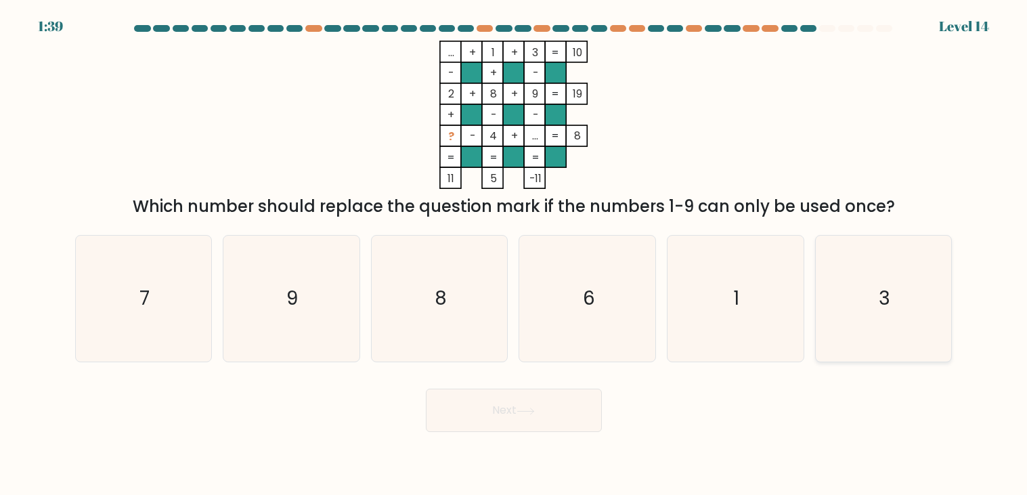
click at [901, 339] on icon "3" at bounding box center [884, 299] width 126 height 126
click at [515, 255] on input "f. 3" at bounding box center [514, 251] width 1 height 7
radio input "true"
click at [598, 276] on icon "6" at bounding box center [588, 299] width 126 height 126
click at [515, 255] on input "d. 6" at bounding box center [514, 251] width 1 height 7
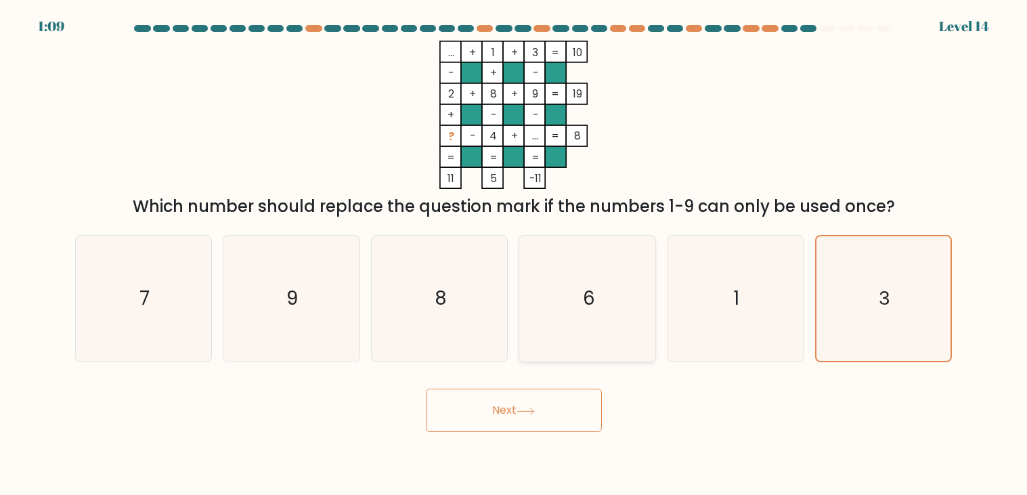
radio input "true"
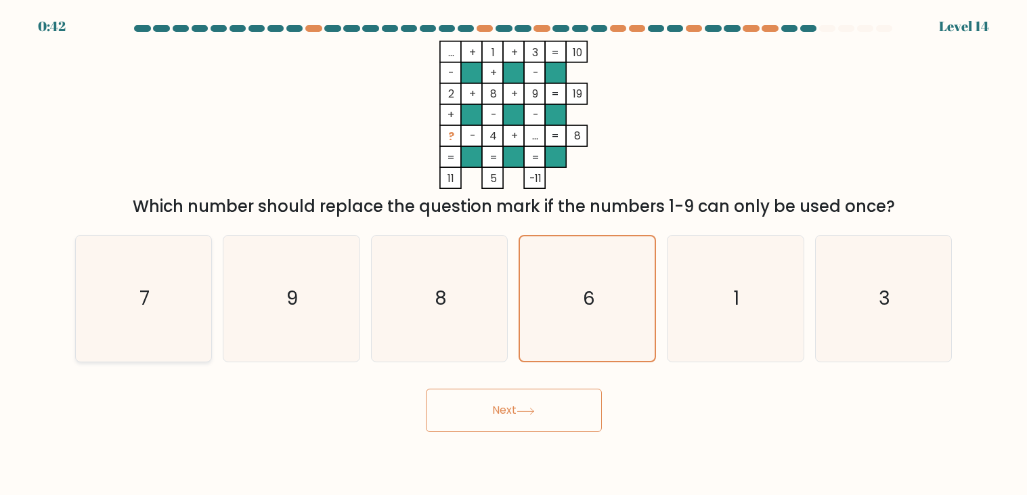
click at [146, 309] on text "7" at bounding box center [145, 299] width 10 height 26
click at [514, 255] on input "a. 7" at bounding box center [514, 251] width 1 height 7
radio input "true"
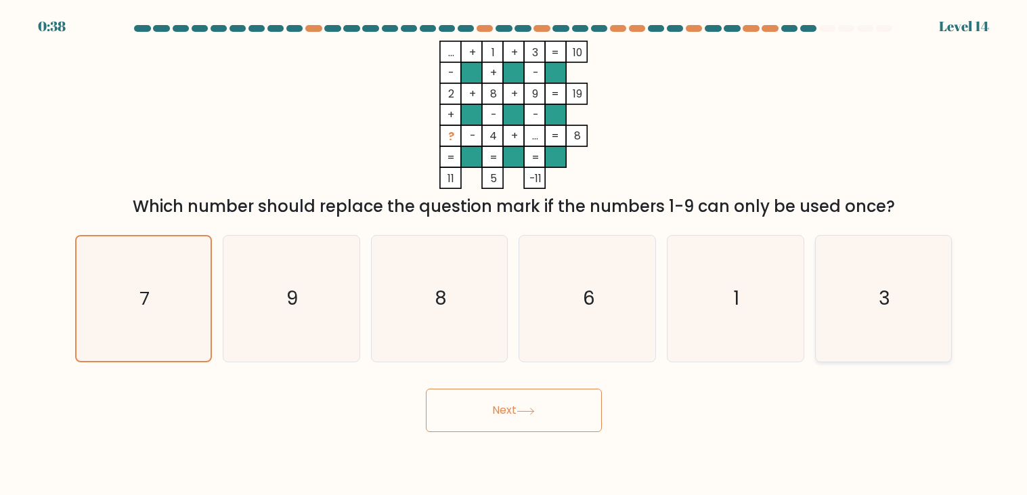
click at [819, 307] on div "3" at bounding box center [883, 298] width 137 height 127
click at [515, 255] on input "f. 3" at bounding box center [514, 251] width 1 height 7
radio input "true"
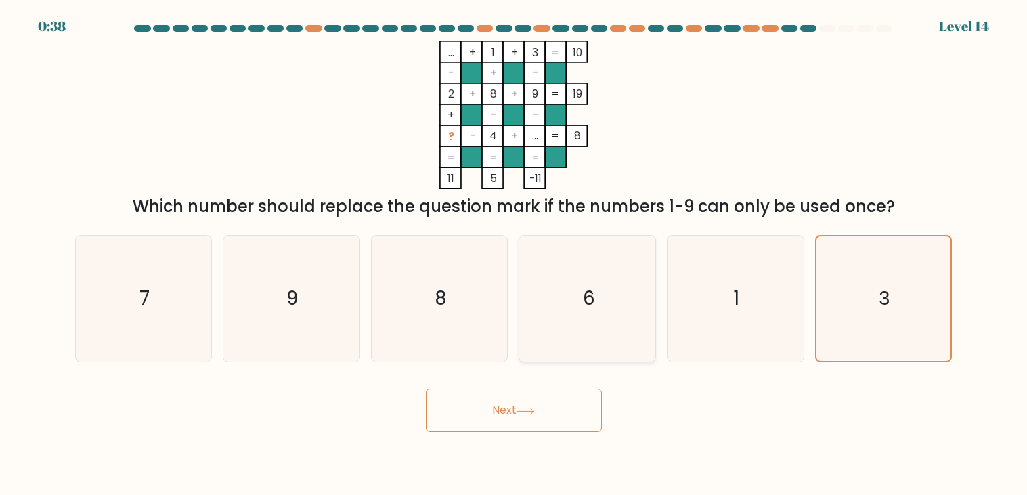
click at [528, 289] on icon "6" at bounding box center [588, 299] width 126 height 126
click at [515, 255] on input "d. 6" at bounding box center [514, 251] width 1 height 7
radio input "true"
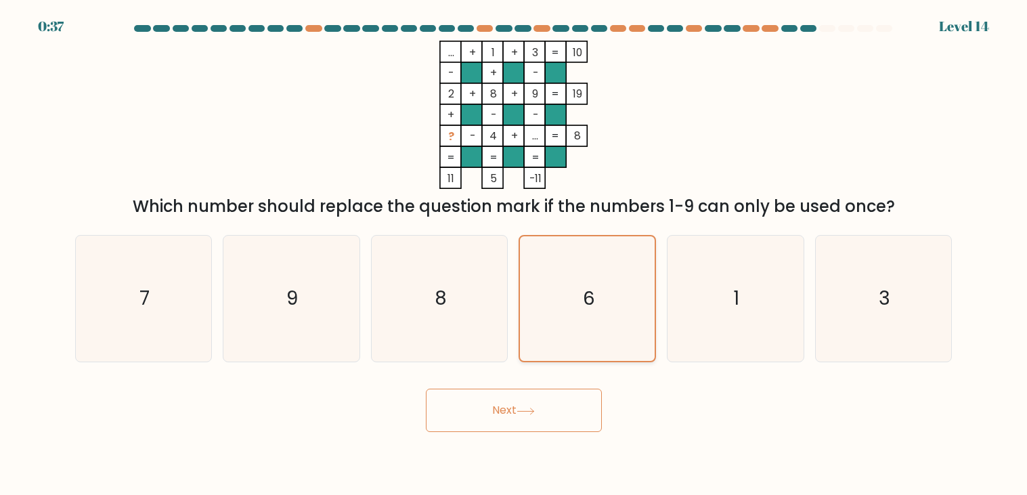
click at [654, 304] on div "6" at bounding box center [587, 298] width 137 height 127
click at [515, 255] on input "d. 6" at bounding box center [514, 251] width 1 height 7
click at [694, 304] on icon "1" at bounding box center [736, 299] width 126 height 126
click at [515, 255] on input "e. 1" at bounding box center [514, 251] width 1 height 7
radio input "true"
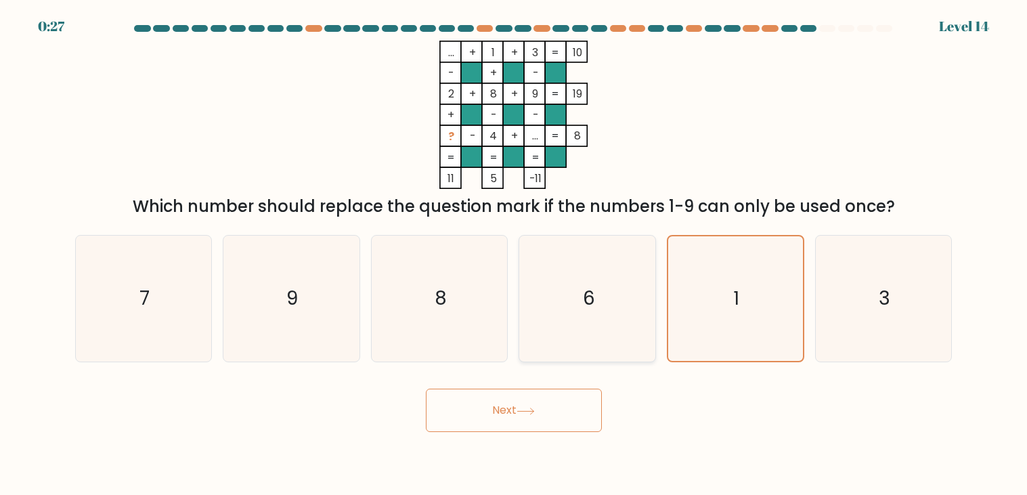
click at [578, 304] on icon "6" at bounding box center [588, 299] width 126 height 126
click at [515, 255] on input "d. 6" at bounding box center [514, 251] width 1 height 7
radio input "true"
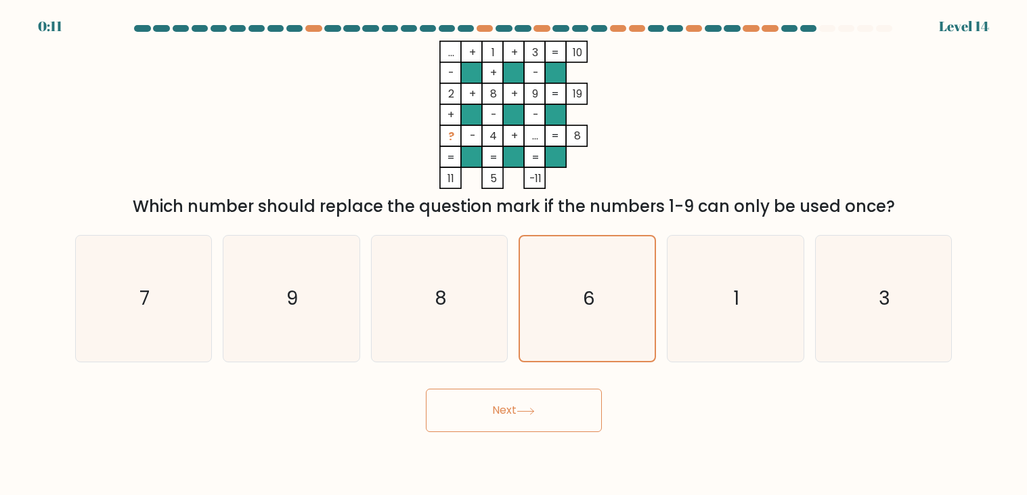
click at [549, 413] on button "Next" at bounding box center [514, 410] width 176 height 43
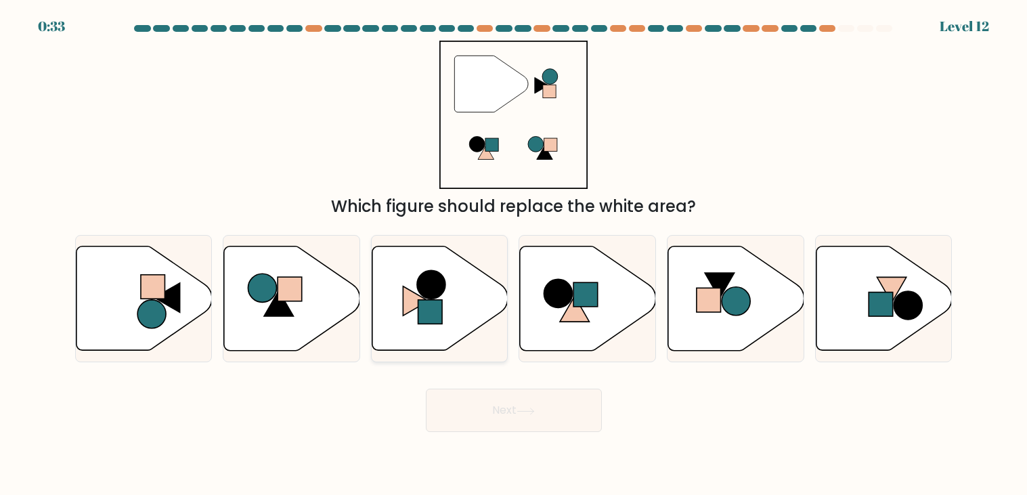
click at [438, 293] on circle at bounding box center [431, 284] width 28 height 28
click at [514, 255] on input "c." at bounding box center [514, 251] width 1 height 7
radio input "true"
click at [528, 410] on icon at bounding box center [525, 411] width 16 height 6
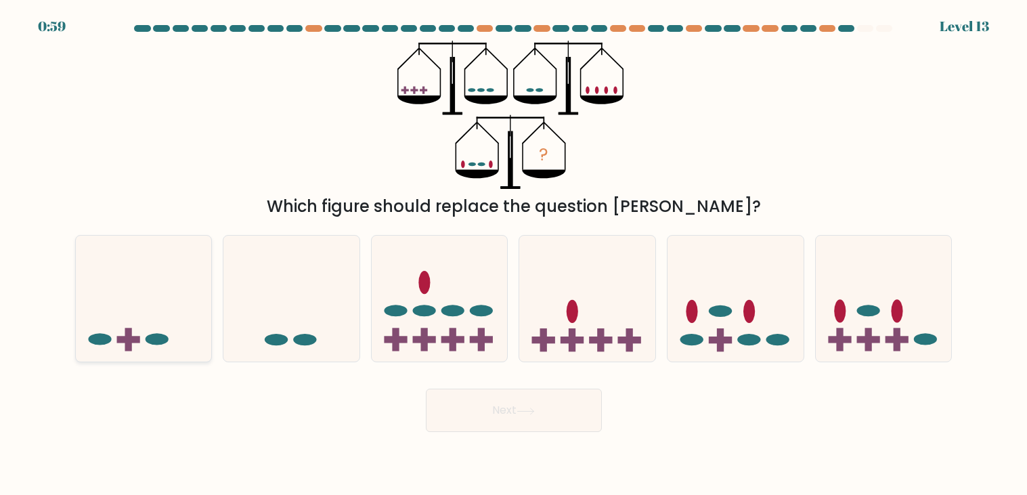
click at [183, 327] on icon at bounding box center [144, 298] width 136 height 112
click at [514, 255] on input "a." at bounding box center [514, 251] width 1 height 7
radio input "true"
click at [475, 408] on button "Next" at bounding box center [514, 410] width 176 height 43
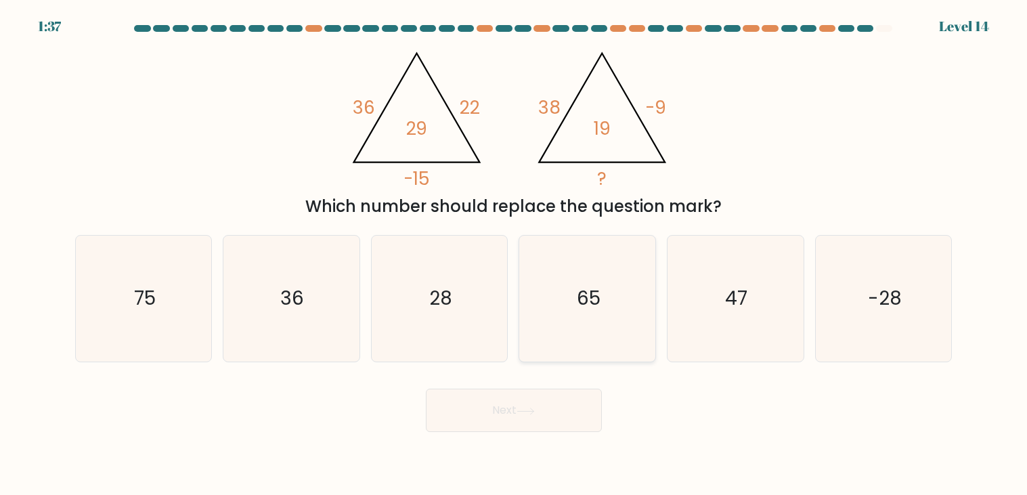
click at [620, 272] on icon "65" at bounding box center [588, 299] width 126 height 126
click at [515, 255] on input "d. 65" at bounding box center [514, 251] width 1 height 7
radio input "true"
click at [476, 340] on icon "28" at bounding box center [440, 299] width 126 height 126
click at [514, 255] on input "c. 28" at bounding box center [514, 251] width 1 height 7
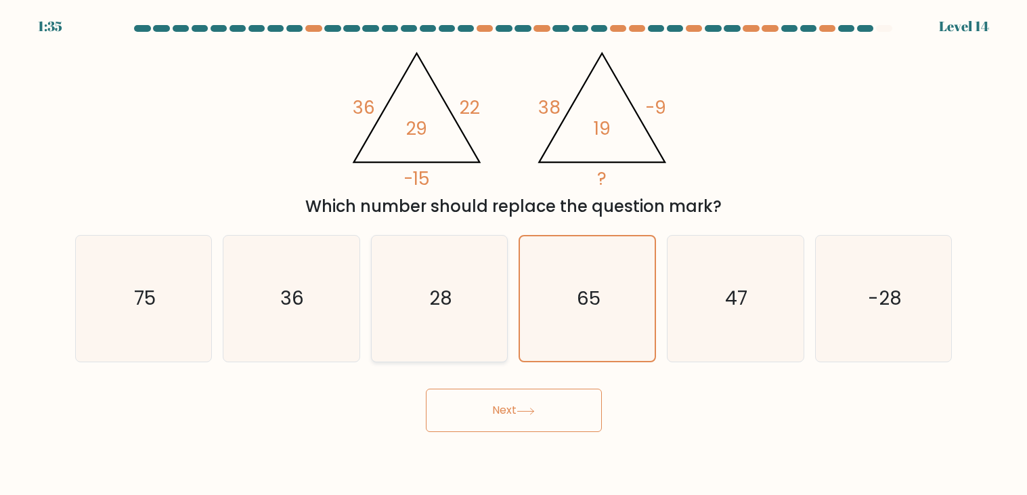
radio input "true"
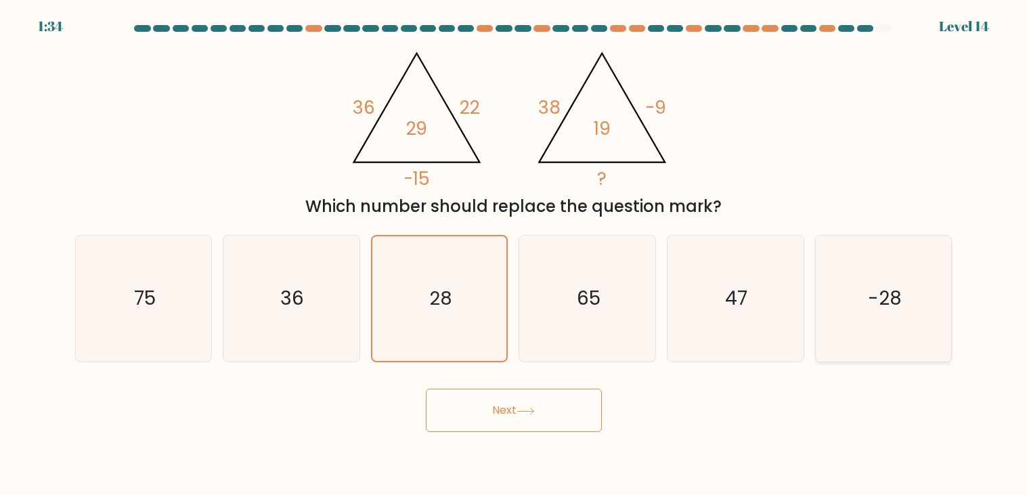
click at [895, 288] on text "-28" at bounding box center [885, 299] width 34 height 26
click at [515, 255] on input "f. -28" at bounding box center [514, 251] width 1 height 7
radio input "true"
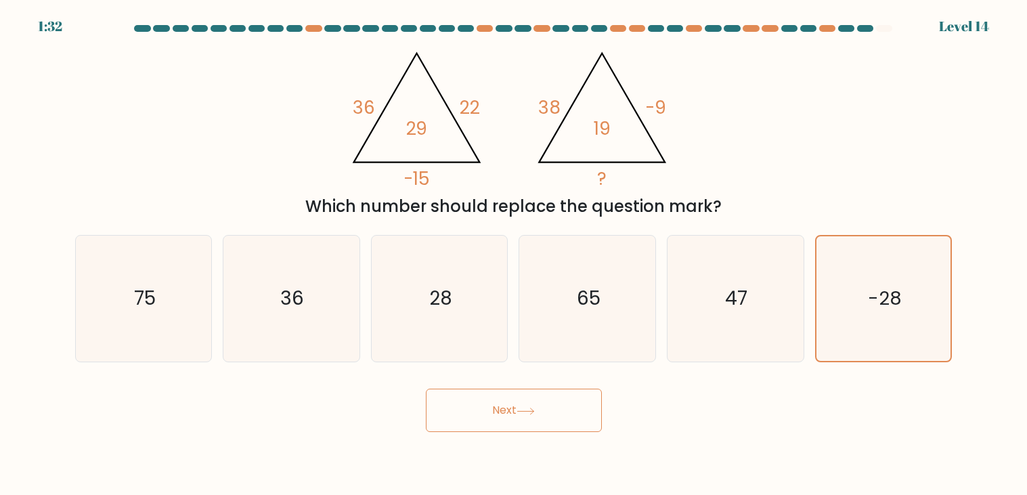
click at [559, 417] on button "Next" at bounding box center [514, 410] width 176 height 43
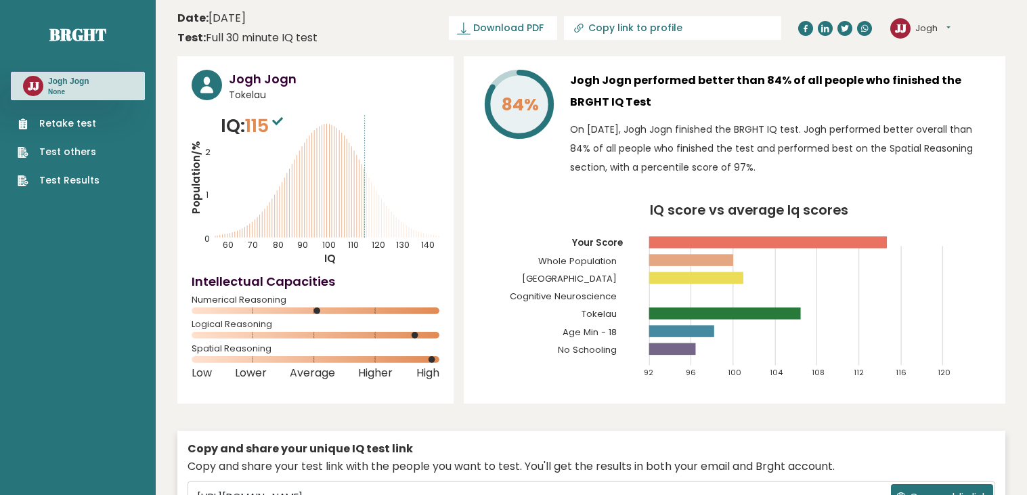
click at [51, 150] on link "Test others" at bounding box center [59, 152] width 82 height 14
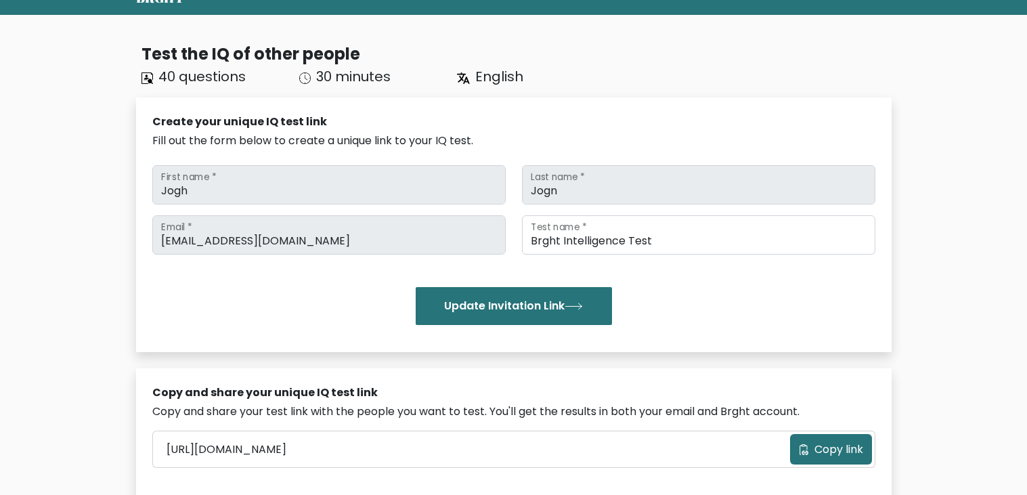
scroll to position [60, 0]
